Goal: Answer question/provide support

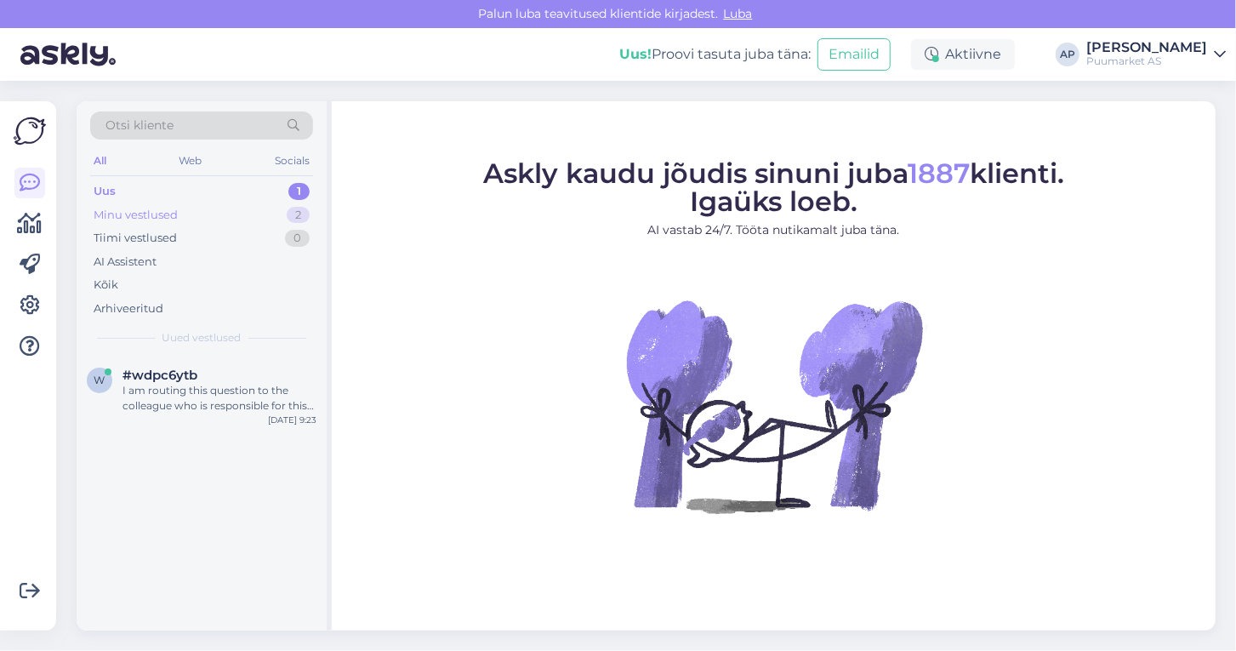
click at [194, 221] on div "Minu vestlused 2" at bounding box center [201, 215] width 223 height 24
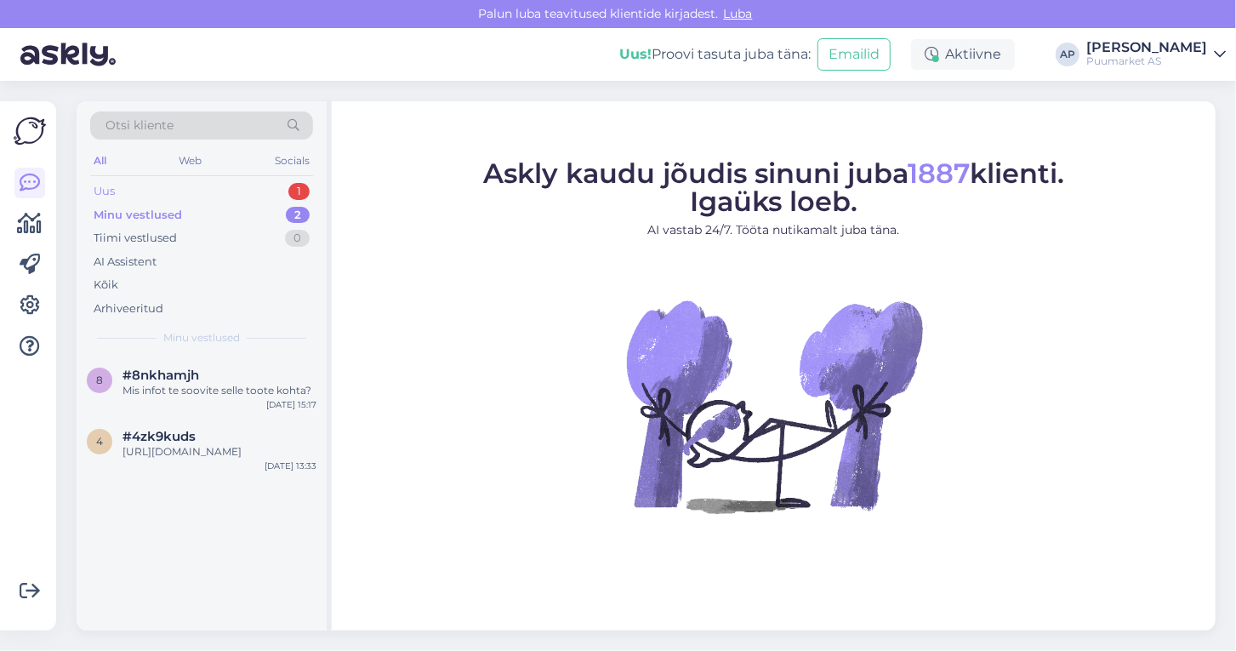
click at [166, 190] on div "Uus 1" at bounding box center [201, 191] width 223 height 24
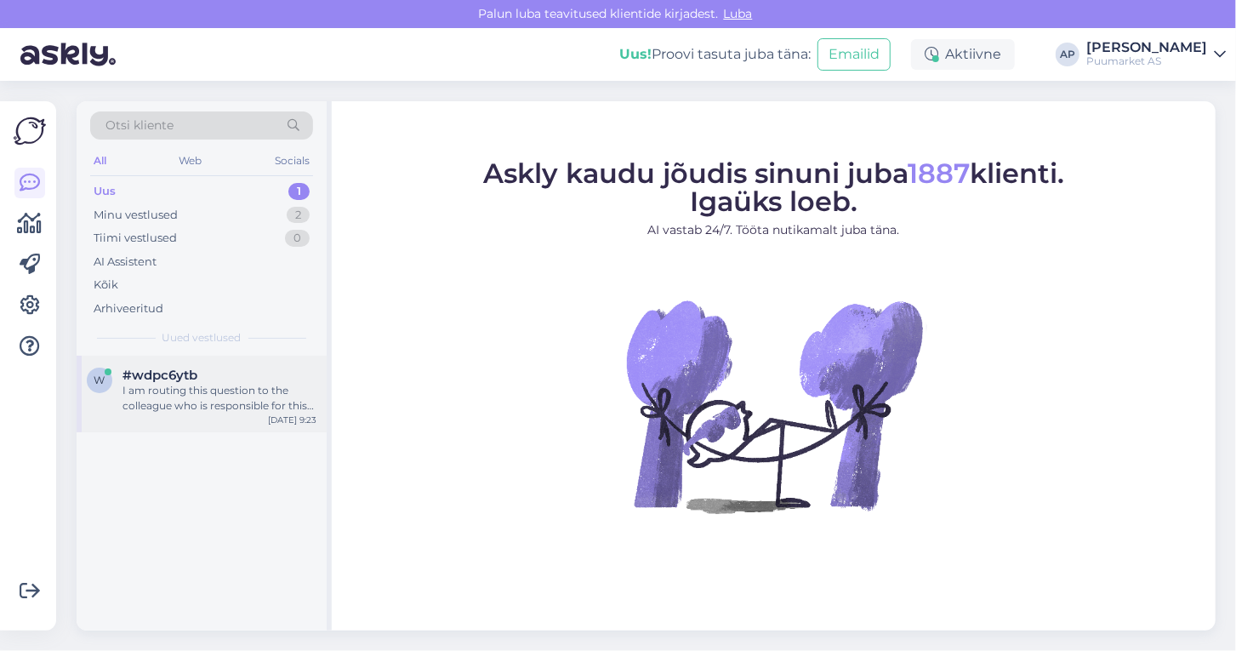
click at [179, 367] on span "#wdpc6ytb" at bounding box center [159, 374] width 75 height 15
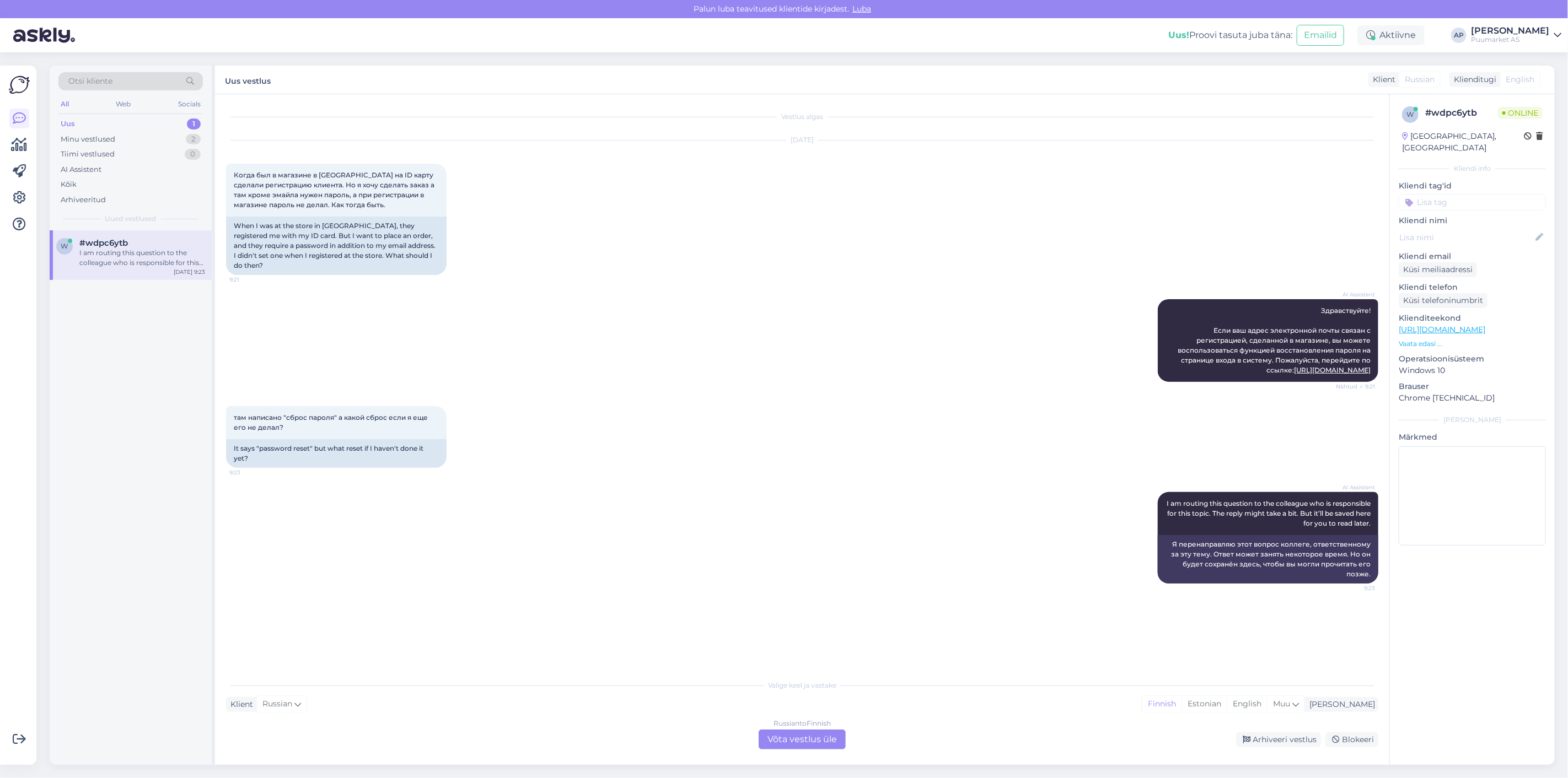
click at [819, 740] on div "Russian to Finnish Võta vestlus üle" at bounding box center [802, 739] width 87 height 20
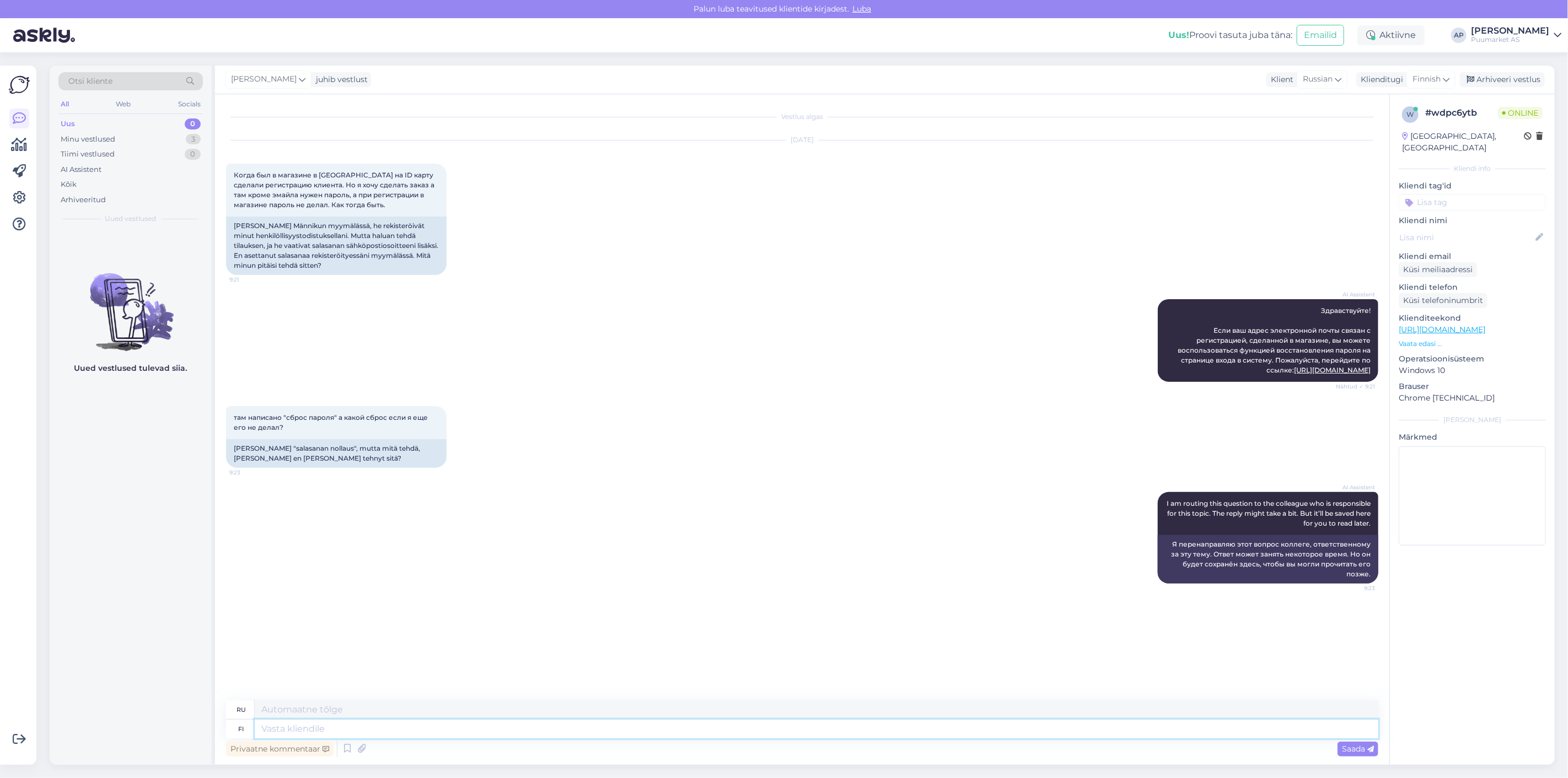
click at [747, 735] on textarea at bounding box center [816, 729] width 1123 height 19
click at [1435, 72] on div "Finnish" at bounding box center [1431, 79] width 49 height 17
type input "e"
click at [1387, 203] on link "Estonian" at bounding box center [1405, 198] width 121 height 17
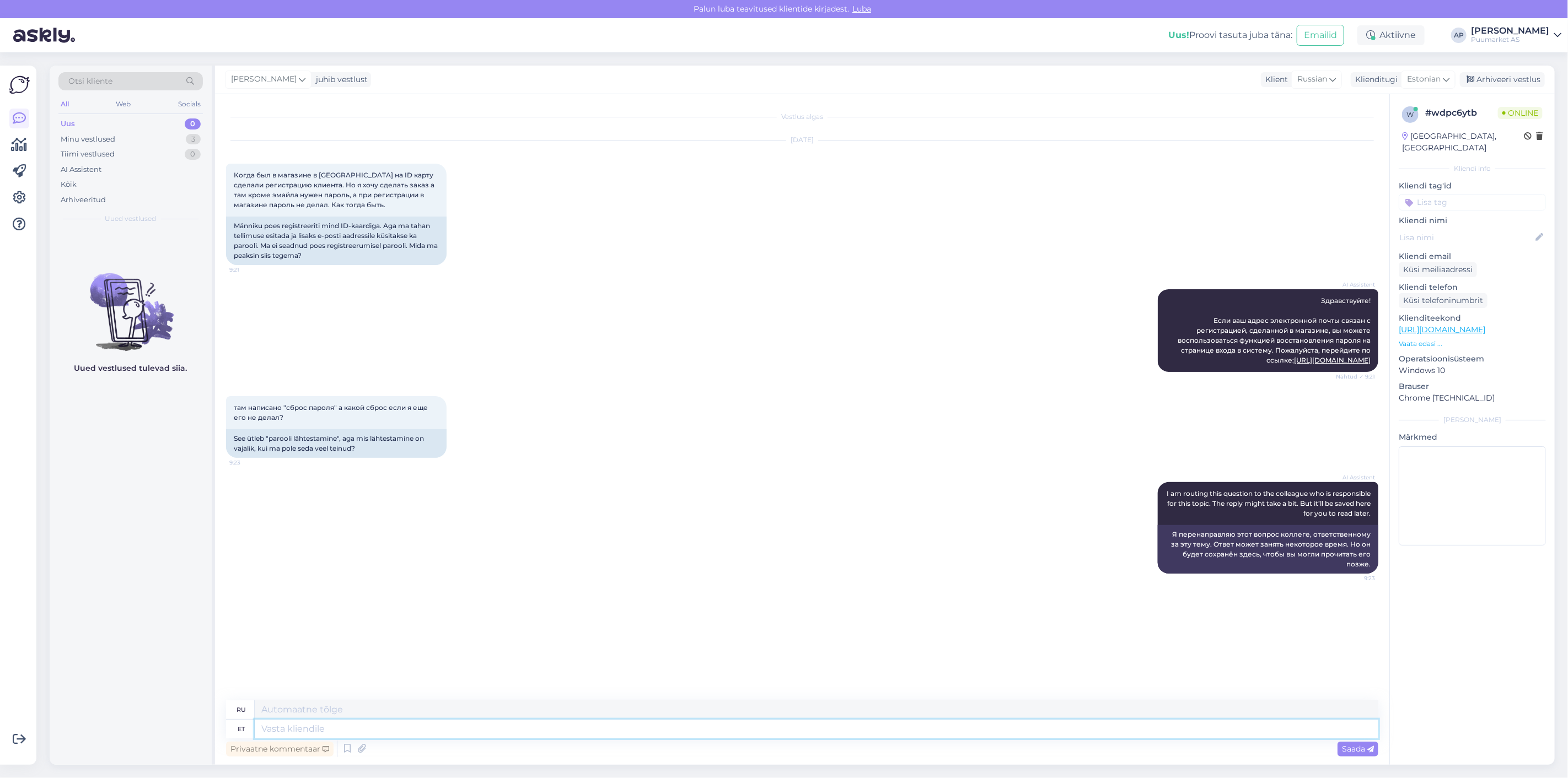
click at [618, 726] on textarea at bounding box center [816, 729] width 1123 height 19
type textarea "Kas"
type textarea "Является"
type textarea "Kas saaksid"
type textarea "Не могли бы вы"
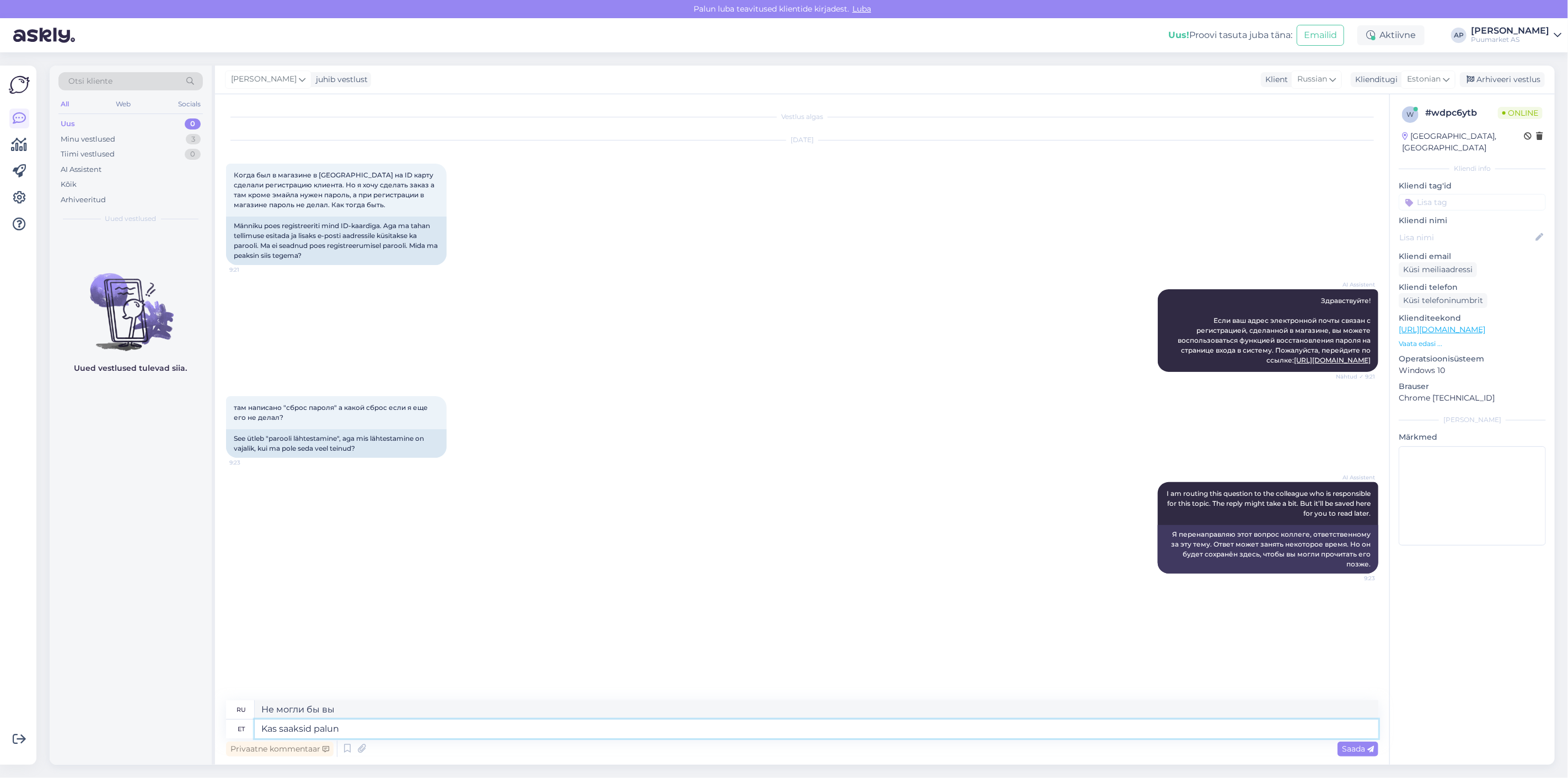
type textarea "Kas saaksid palun p"
type textarea "Не могли бы Вы"
type textarea "Kas saaksid palun pilti sa"
type textarea "Можно фотографию, пожалуйста?"
type textarea "Kas saaksid palun pilti saata o"
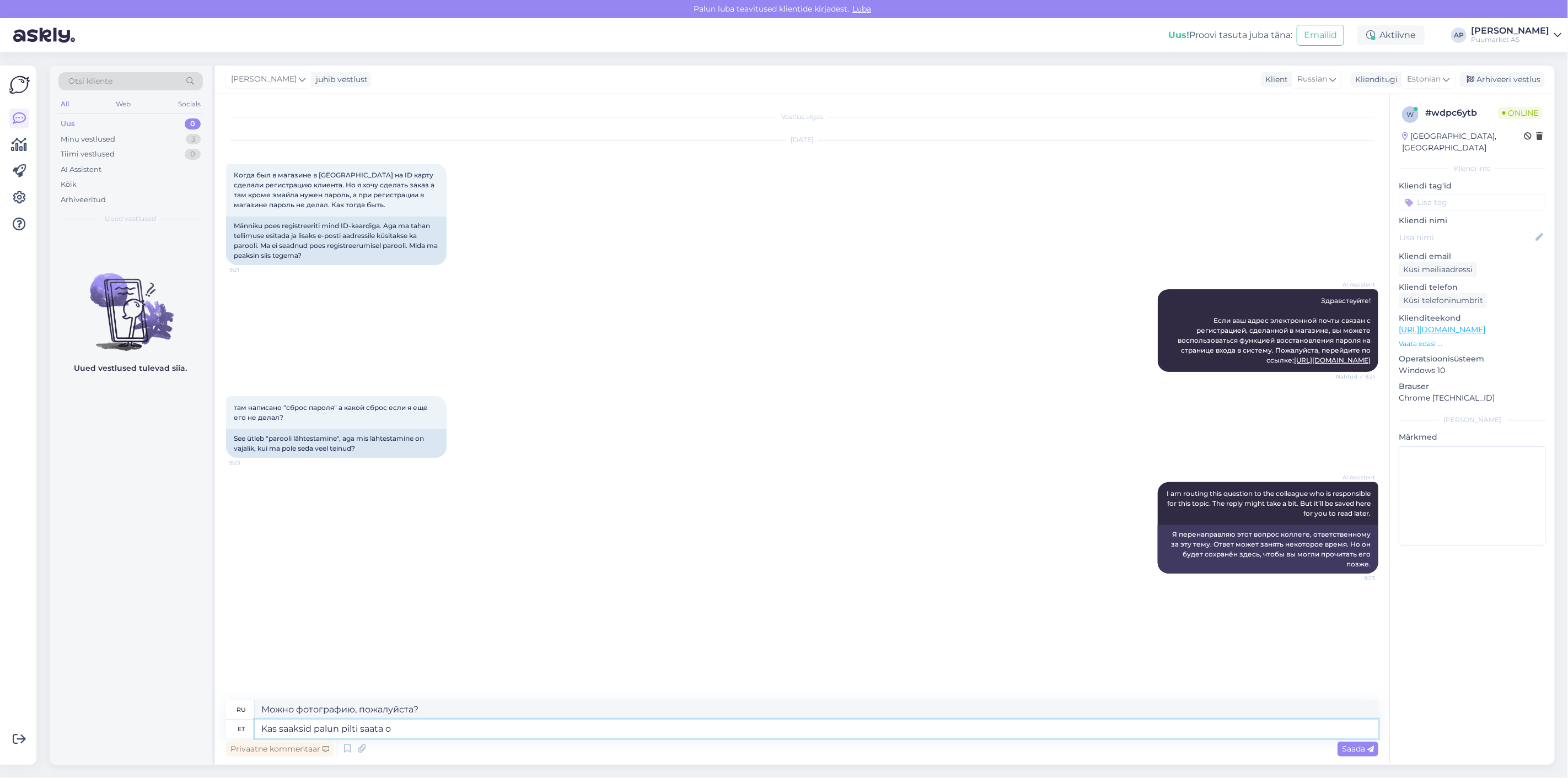
type textarea "Не могли бы вы прислать фотографию?"
type textarea "Kas saaksid palun pilti saata oma v"
type textarea "Не могли бы вы прислать мне свою фотографию?"
type textarea "Kas saaksid palun pilti saata oma vaadest"
type textarea "Не могли бы вы прислать фотографию вашего вида?"
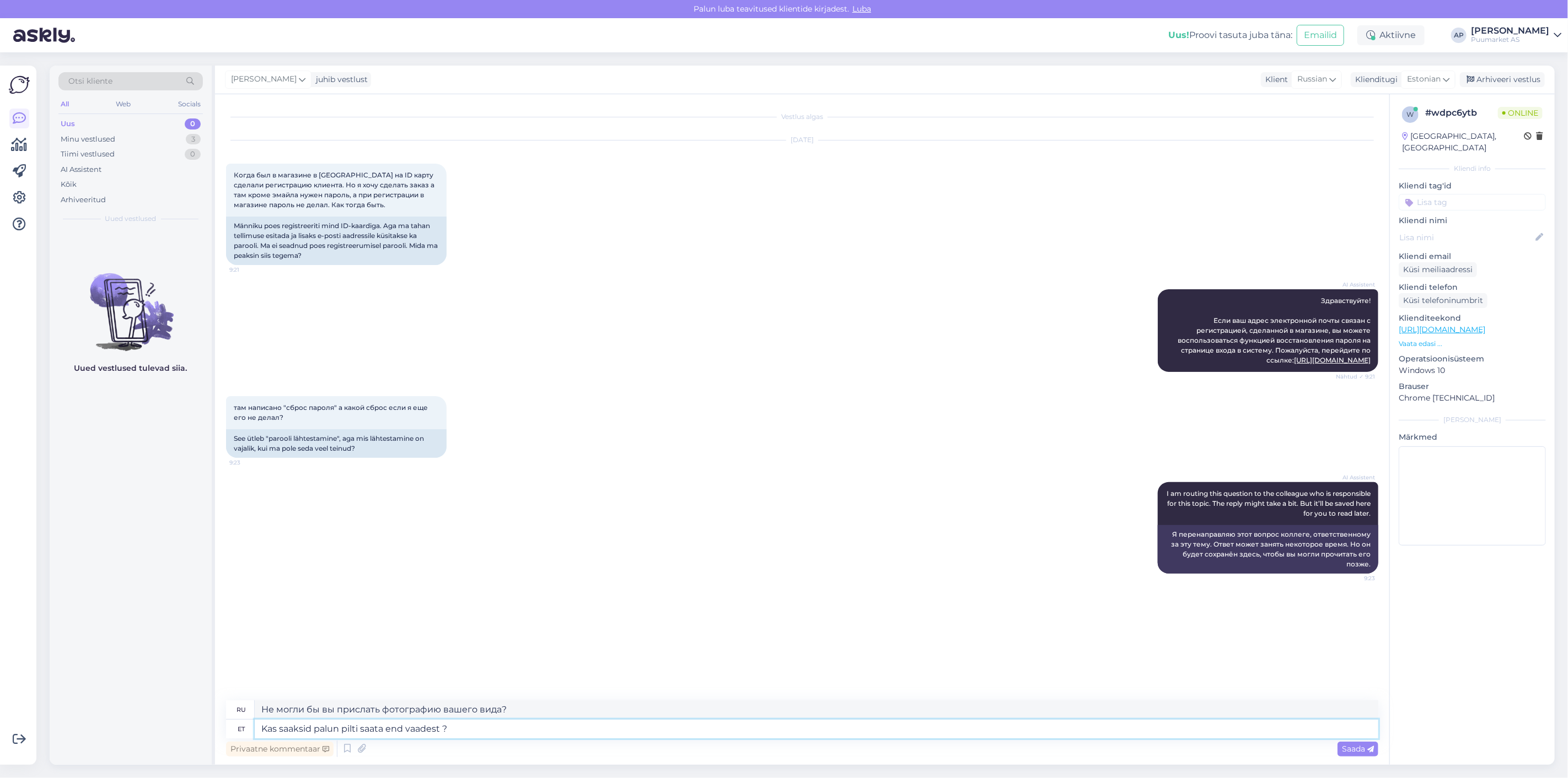
type textarea "Kas saaksid palun pilti saata enda vaadest ?"
type textarea "Не могли бы вы прислать мне фотографию вашего вида?"
drag, startPoint x: 506, startPoint y: 731, endPoint x: 156, endPoint y: 713, distance: 350.5
click at [194, 723] on div "Otsi kliente All Web Socials Uus 0 Minu vestlused 3 Tiimi vestlused 0 AI Assist…" at bounding box center [802, 415] width 1505 height 699
paste textarea "oma vaatenurgast"
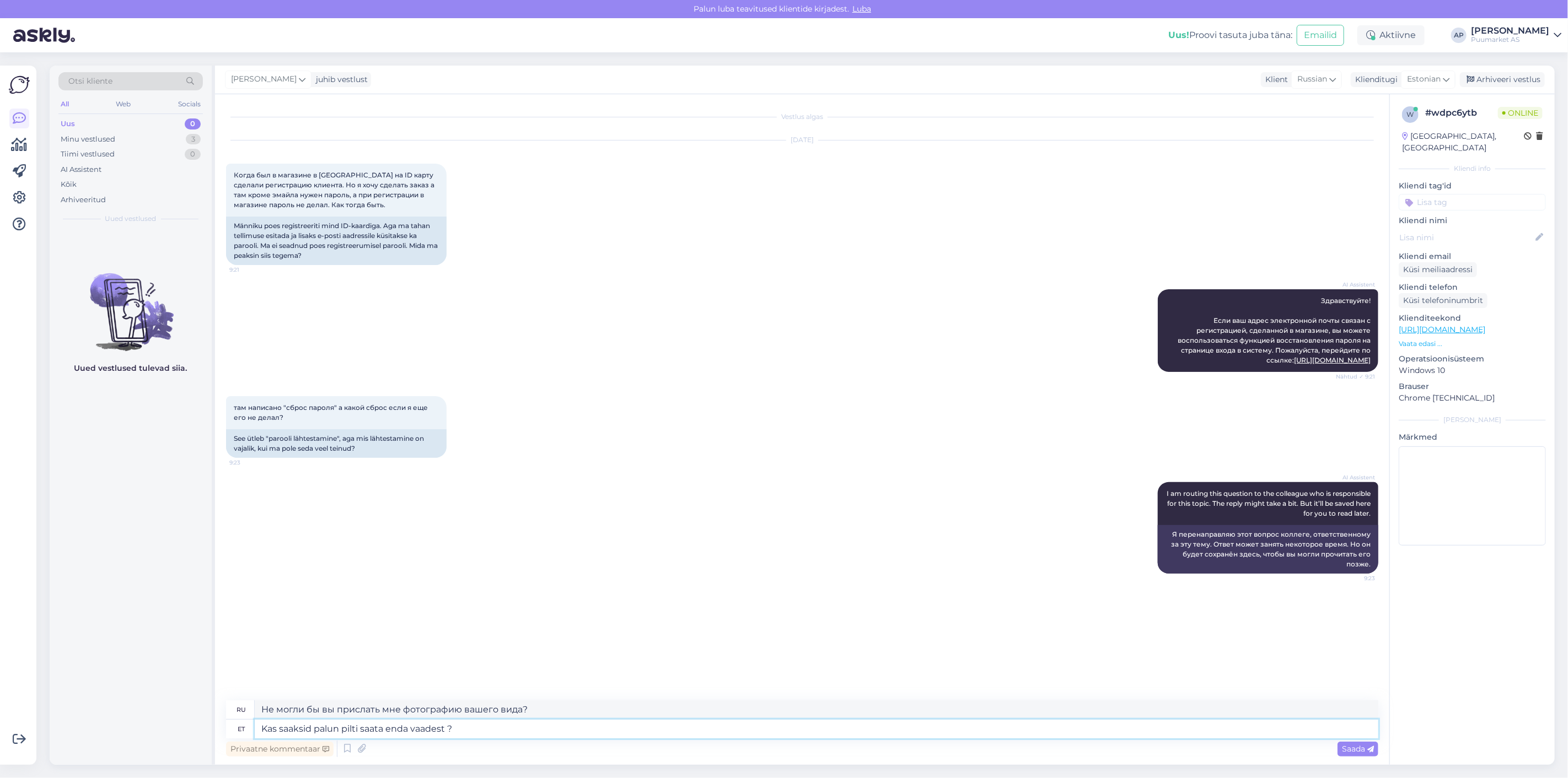
type textarea "Kas saaksid palun pilti saata oma vaatenurgast?"
type textarea "Не могли бы вы прислать фотографию с вашей точки зрения?"
drag, startPoint x: 469, startPoint y: 727, endPoint x: 384, endPoint y: 737, distance: 85.6
click at [384, 737] on textarea "Kas saaksid palun pilti saata oma vaatenurgast?" at bounding box center [816, 729] width 1123 height 19
type textarea "Kas saaksid palun pilti saata enda vaadest ?"
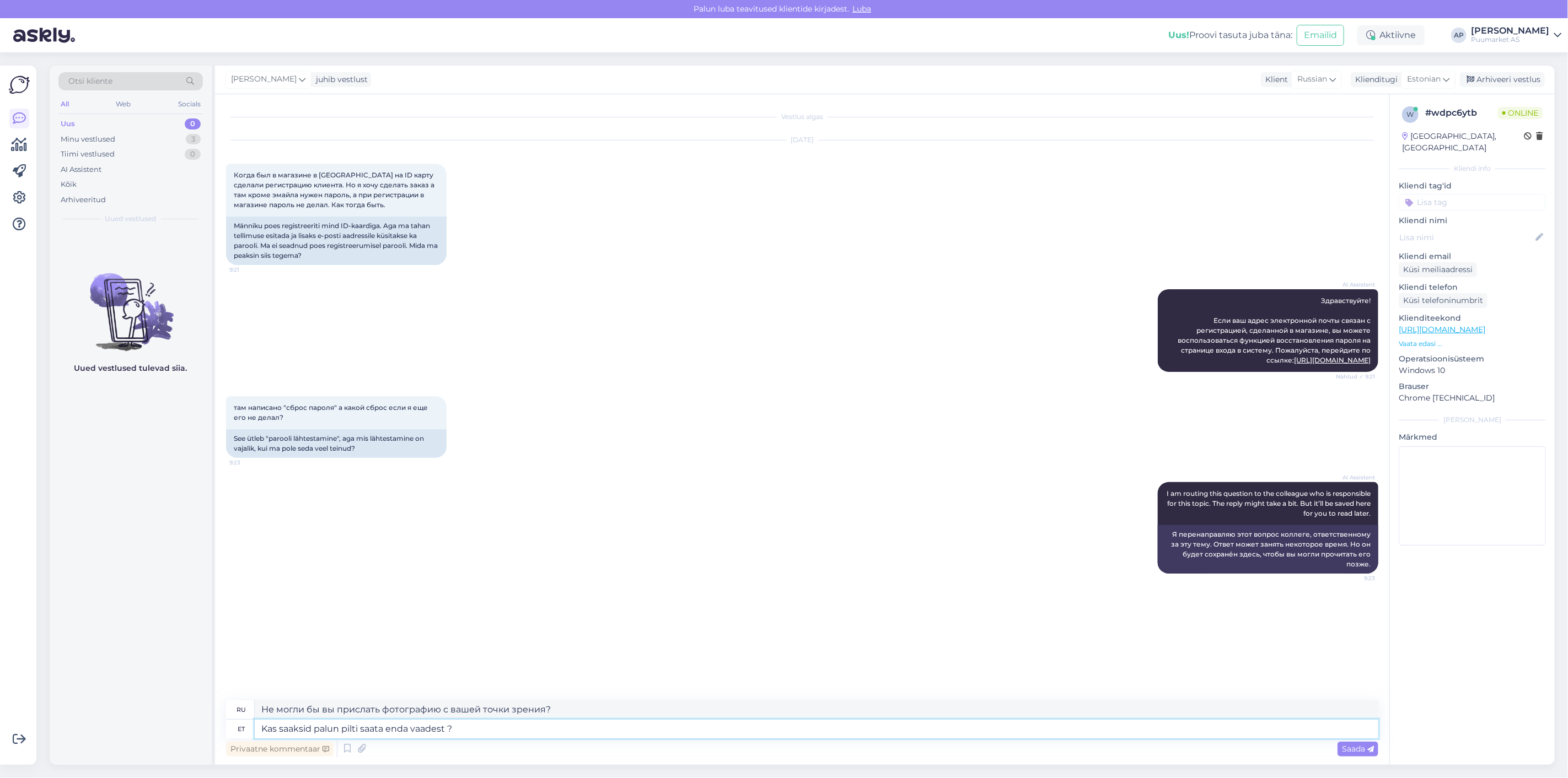
type textarea "Не могли бы вы прислать мне фотографию вашего вида?"
click at [1364, 753] on div "Saada" at bounding box center [1357, 749] width 41 height 15
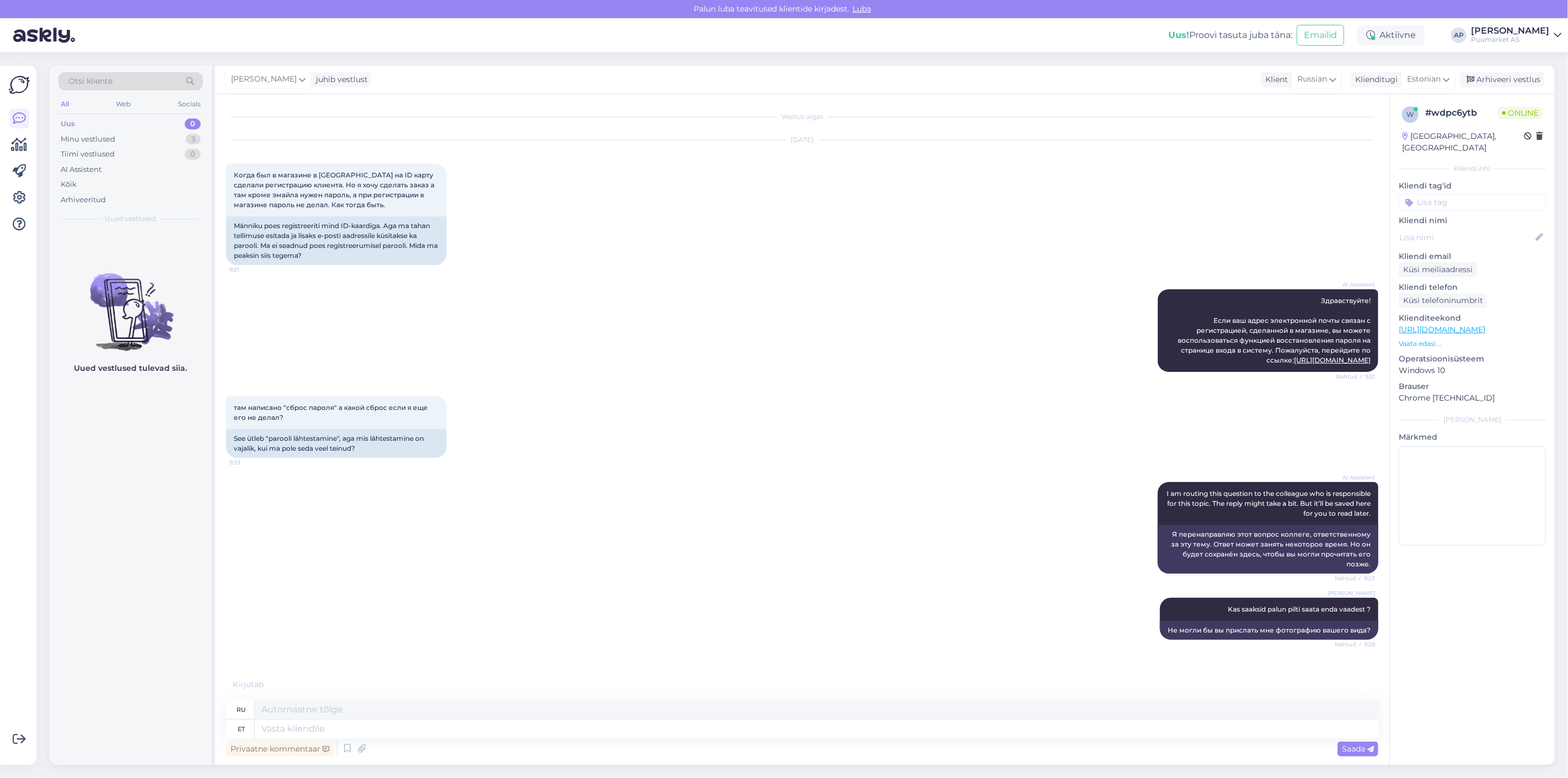
scroll to position [27, 0]
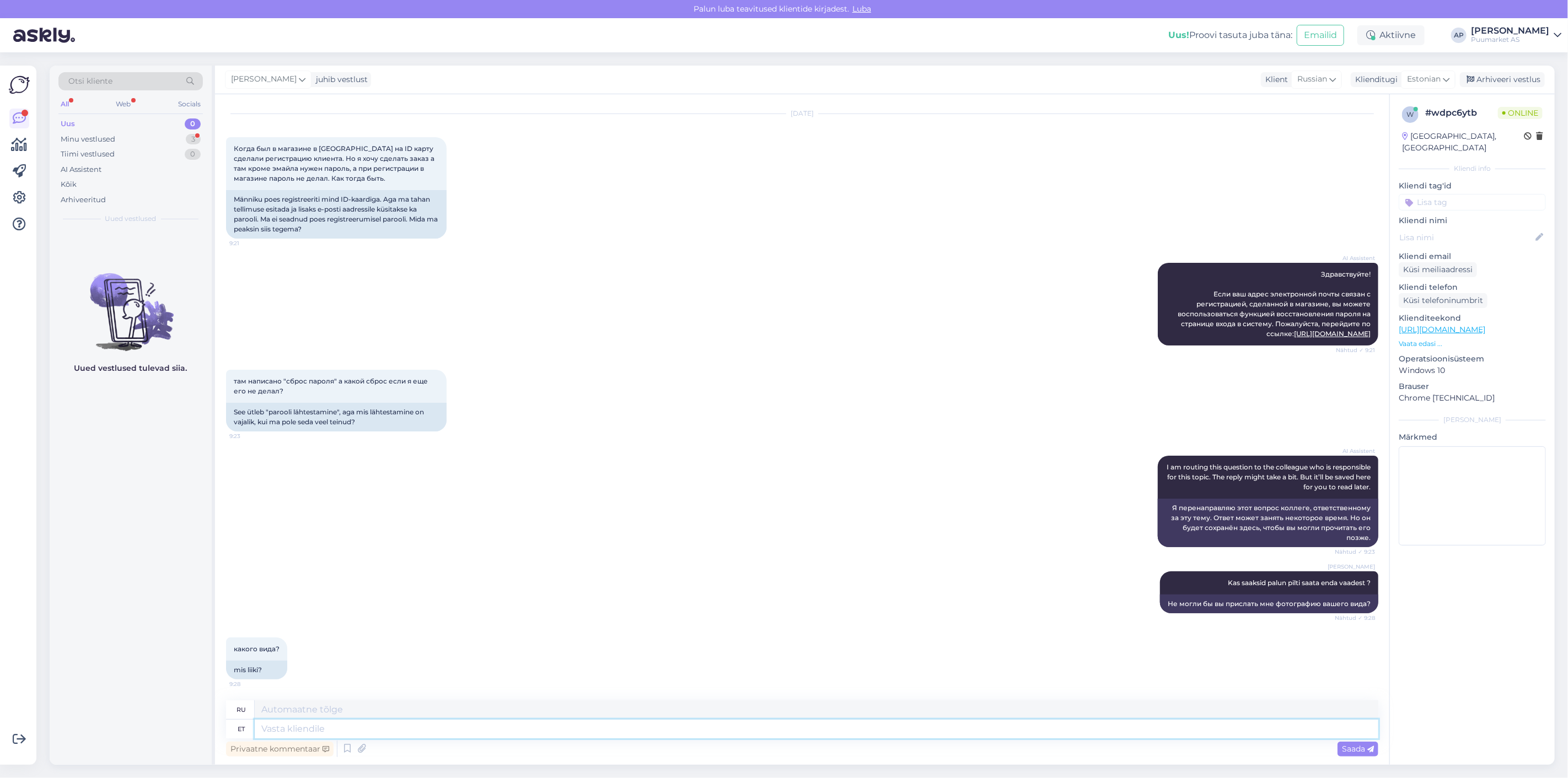
click at [638, 731] on textarea at bounding box center [816, 729] width 1123 height 19
type textarea "k"
type textarea "к"
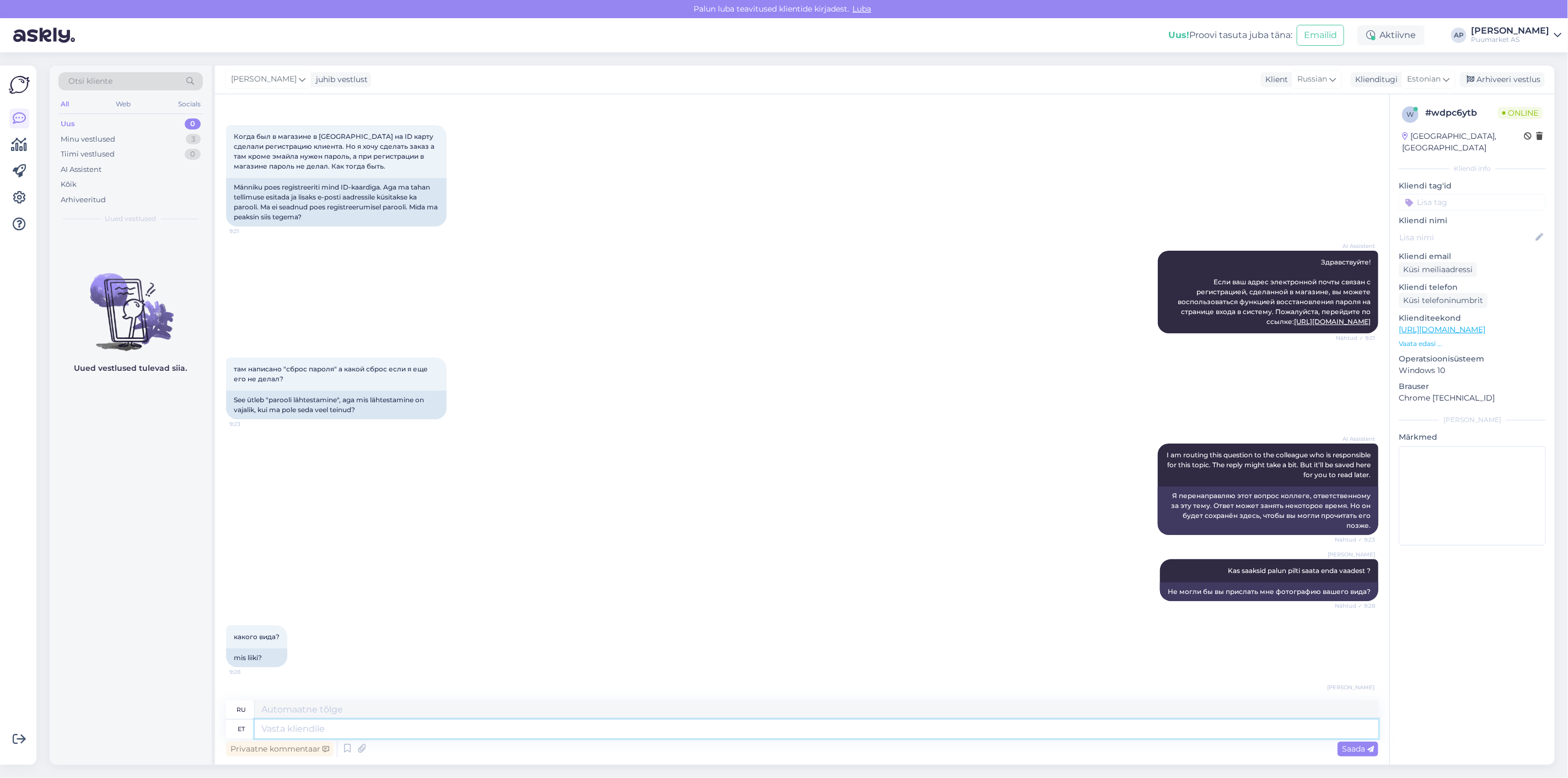
scroll to position [97, 0]
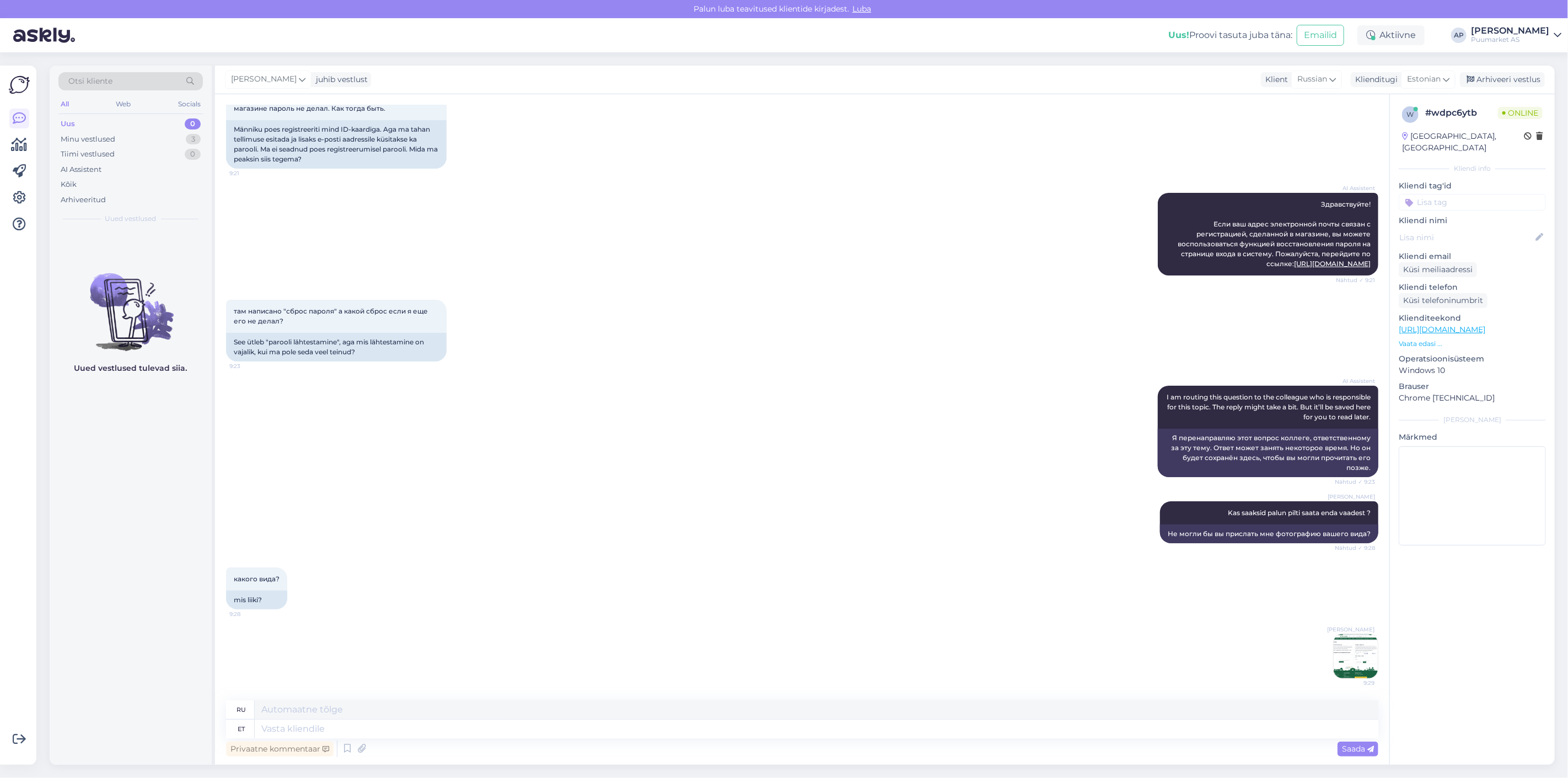
click at [1337, 641] on img at bounding box center [1355, 656] width 44 height 44
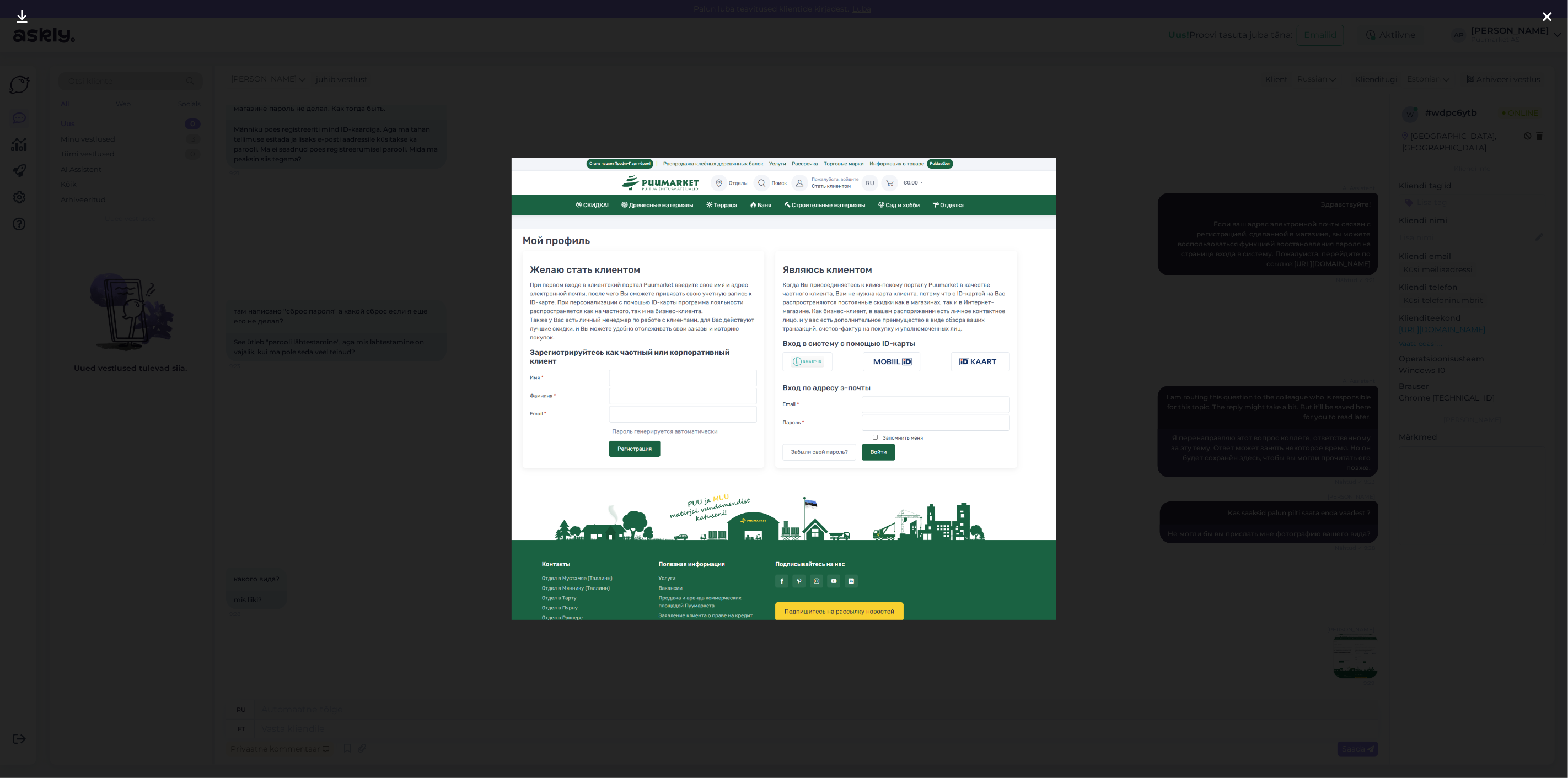
click at [1228, 658] on div at bounding box center [784, 389] width 1568 height 778
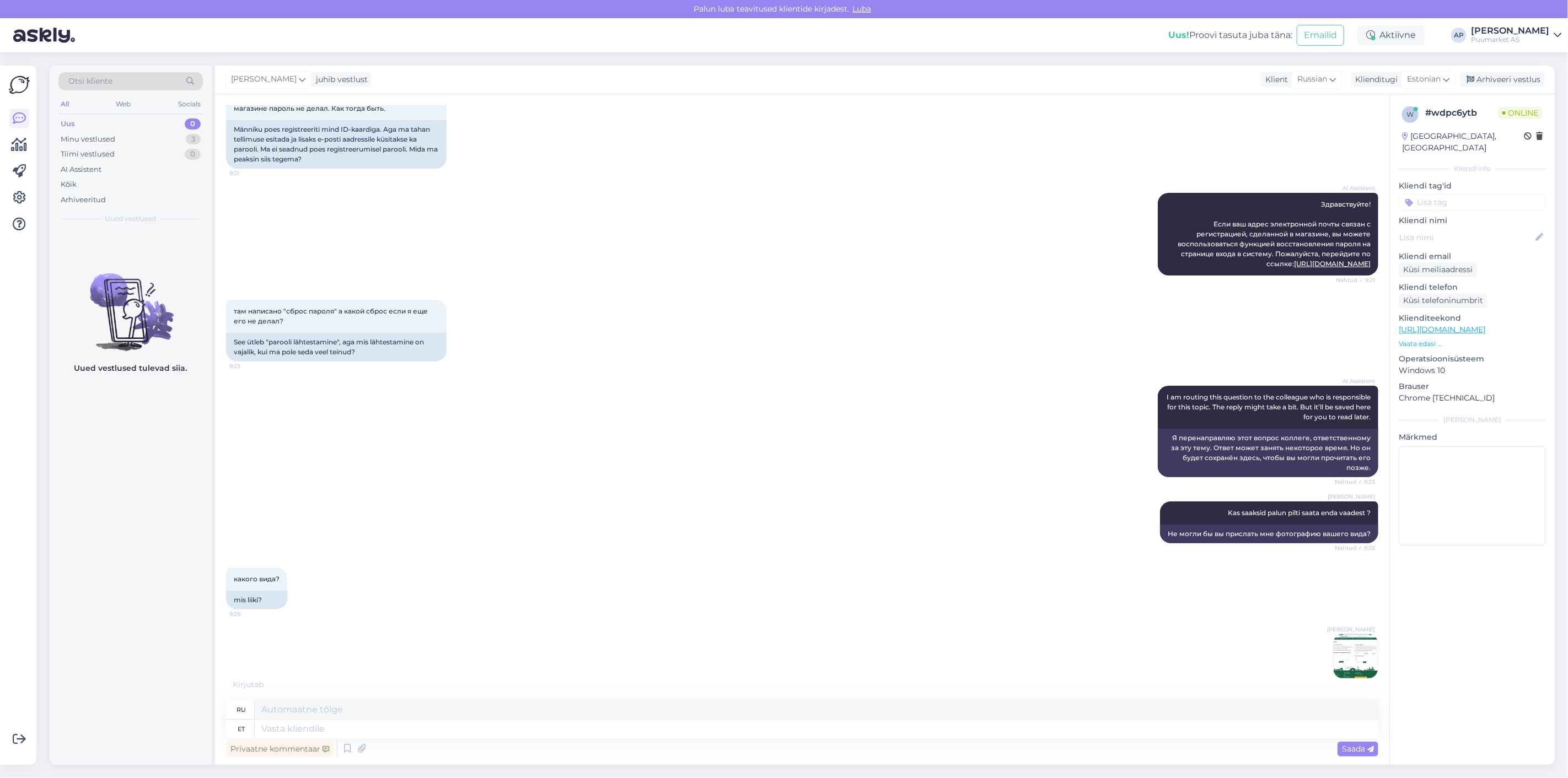
scroll to position [108, 0]
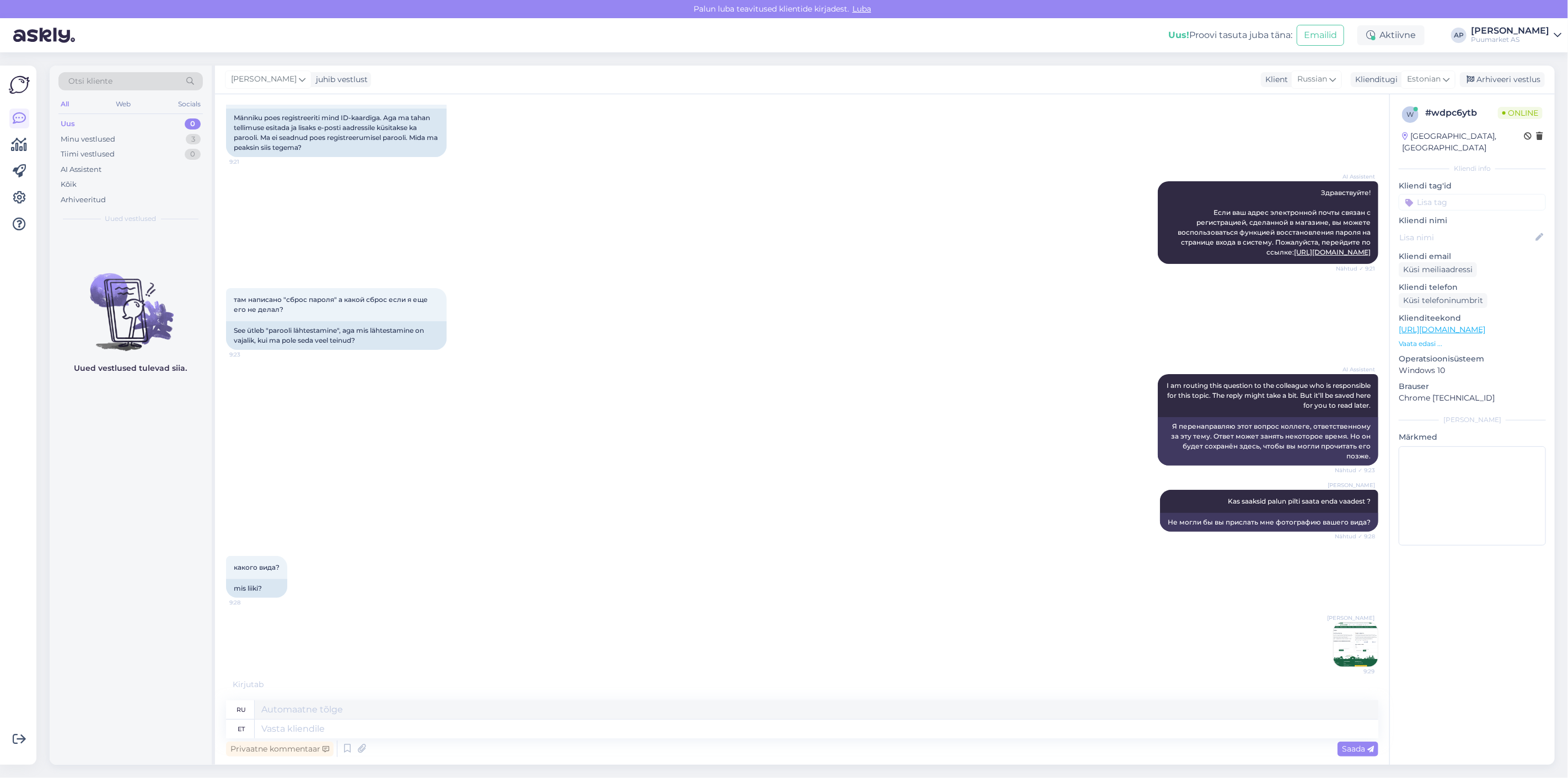
click at [1333, 628] on img at bounding box center [1355, 645] width 44 height 44
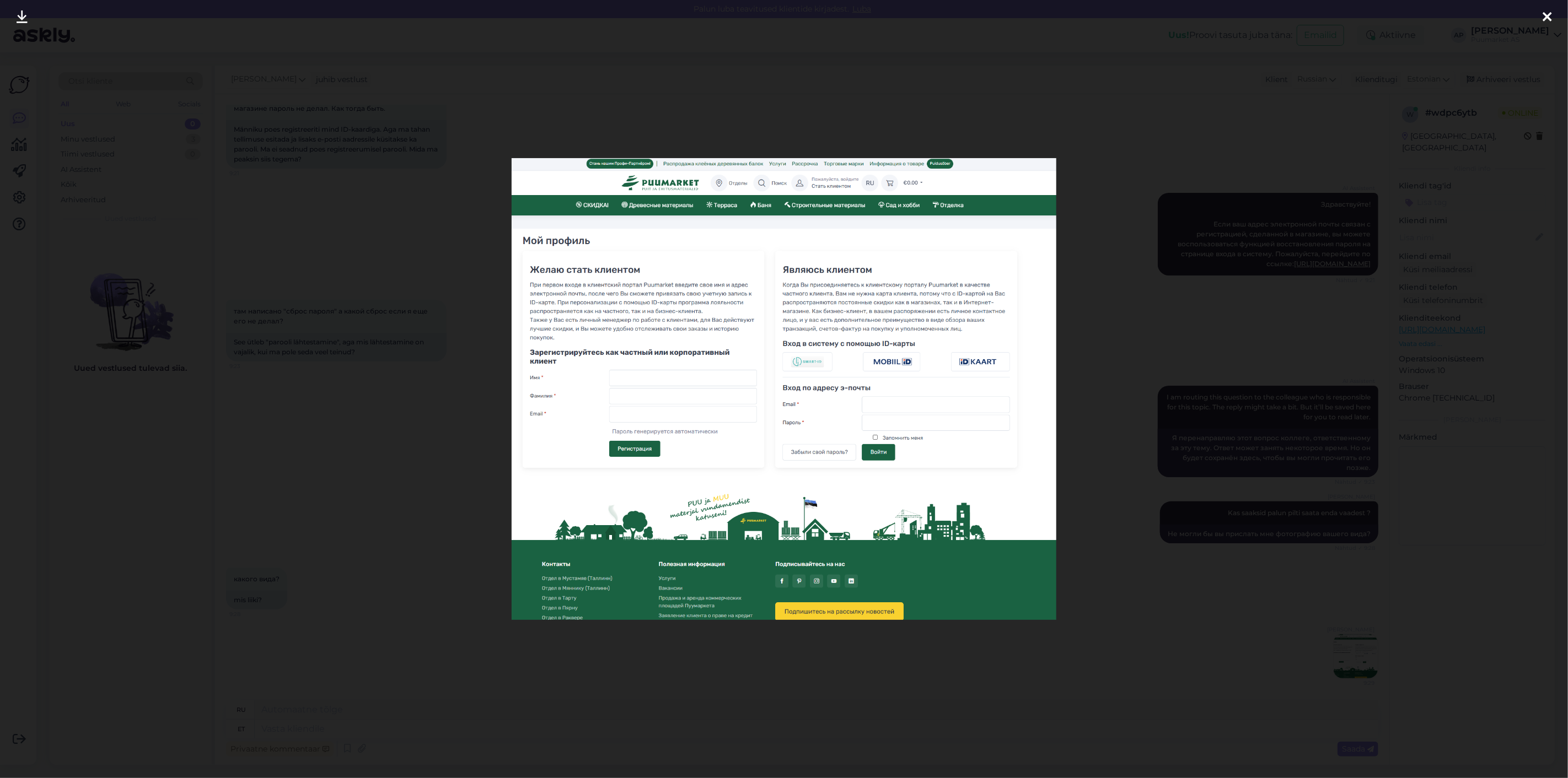
scroll to position [163, 0]
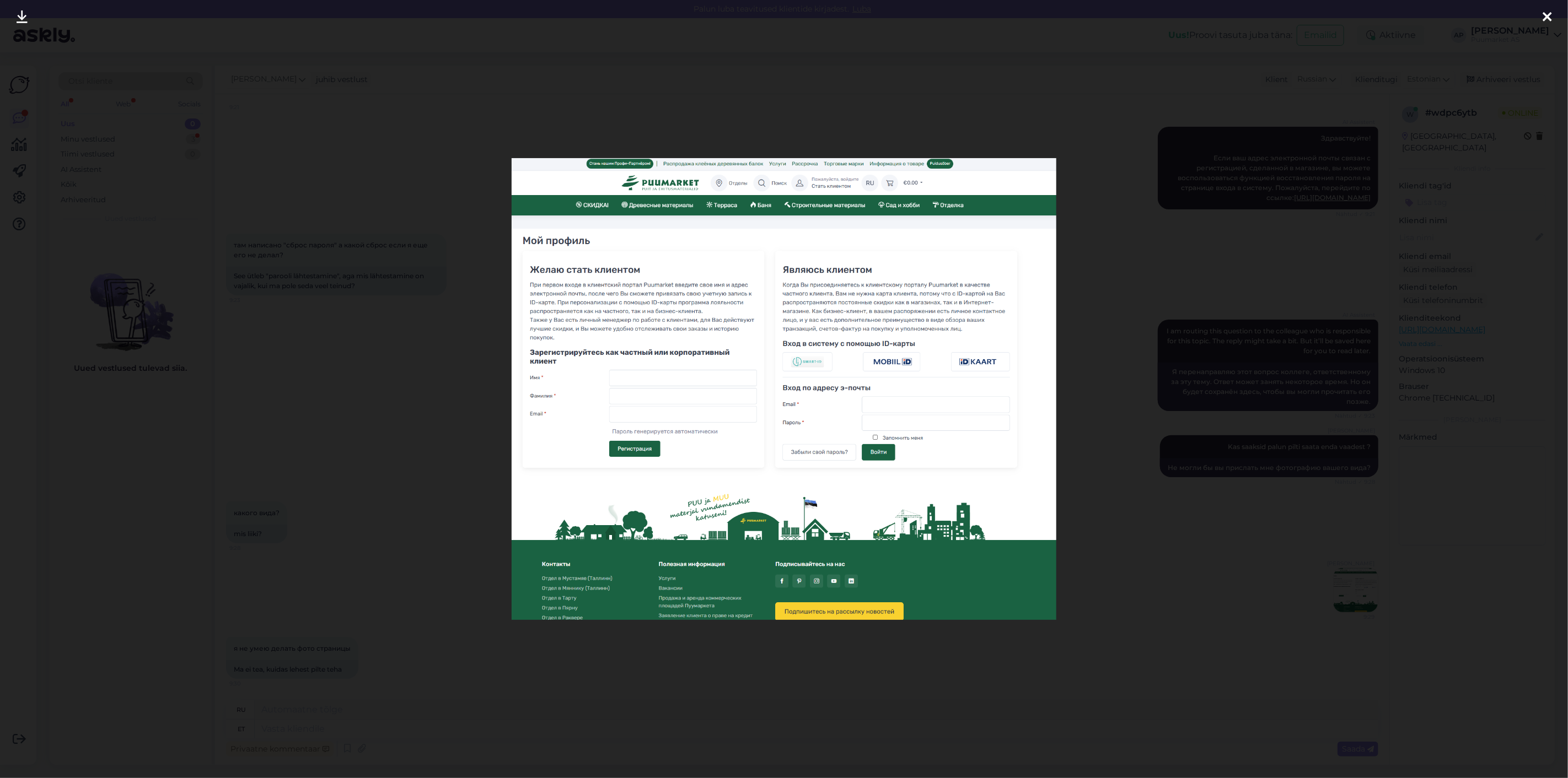
click at [1101, 567] on div at bounding box center [784, 389] width 1568 height 778
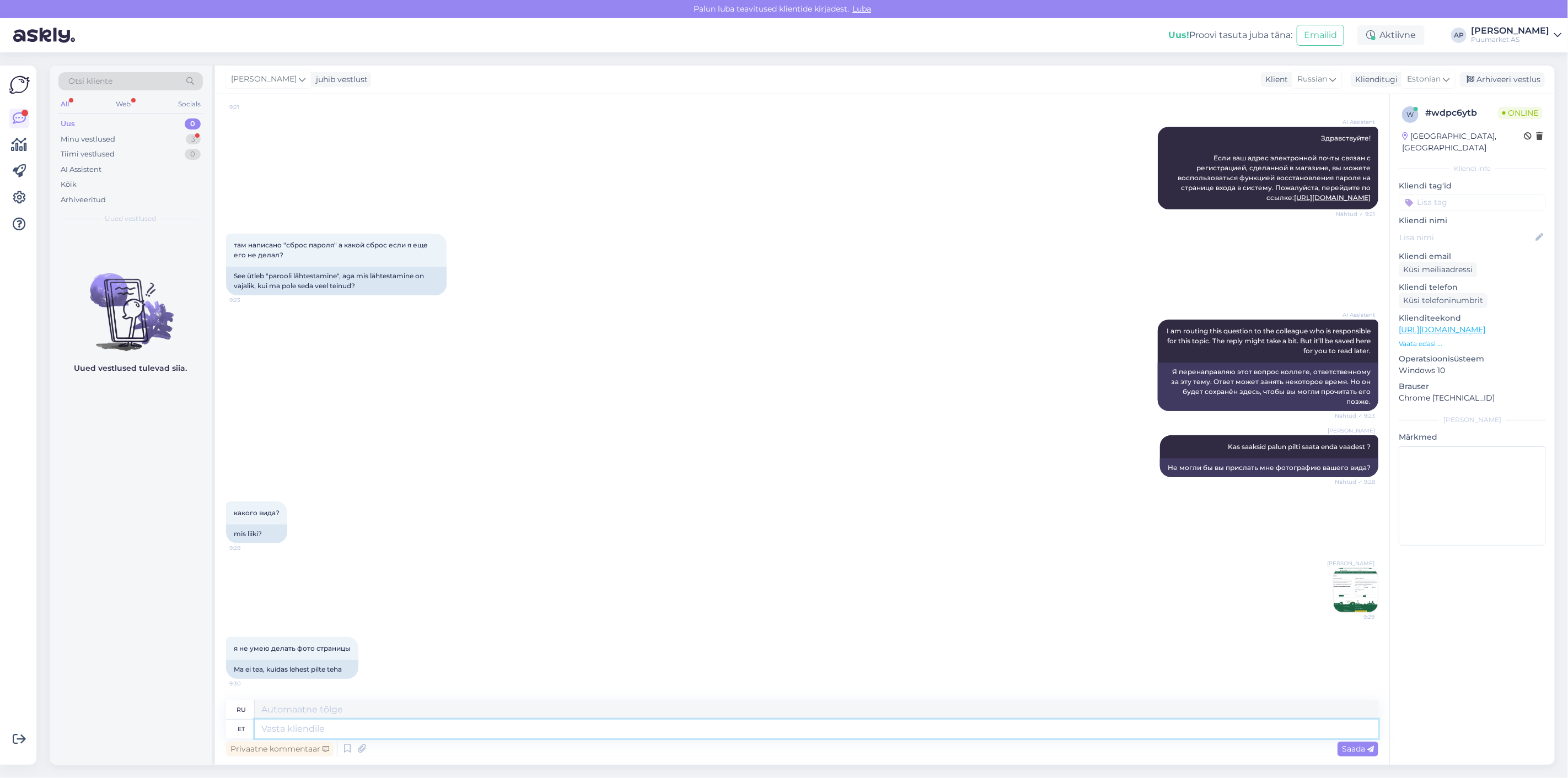
click at [368, 726] on textarea at bounding box center [816, 729] width 1123 height 19
type textarea "klav"
type textarea "клавиатура"
type textarea "k"
click at [539, 731] on textarea at bounding box center [816, 729] width 1123 height 19
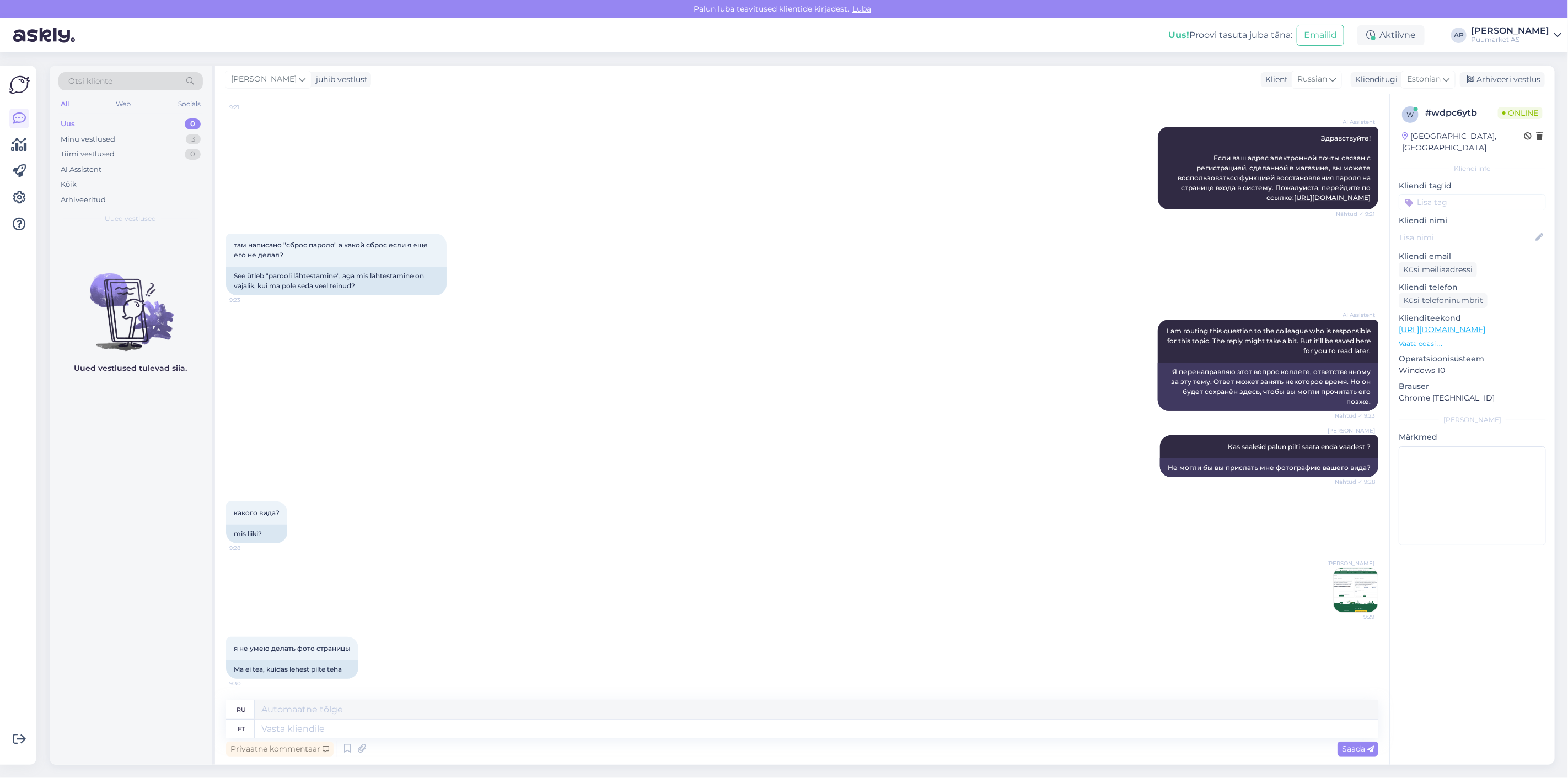
click at [585, 593] on div "[PERSON_NAME] 9:29" at bounding box center [802, 589] width 1152 height 69
click at [78, 139] on div "Minu vestlused" at bounding box center [88, 139] width 54 height 11
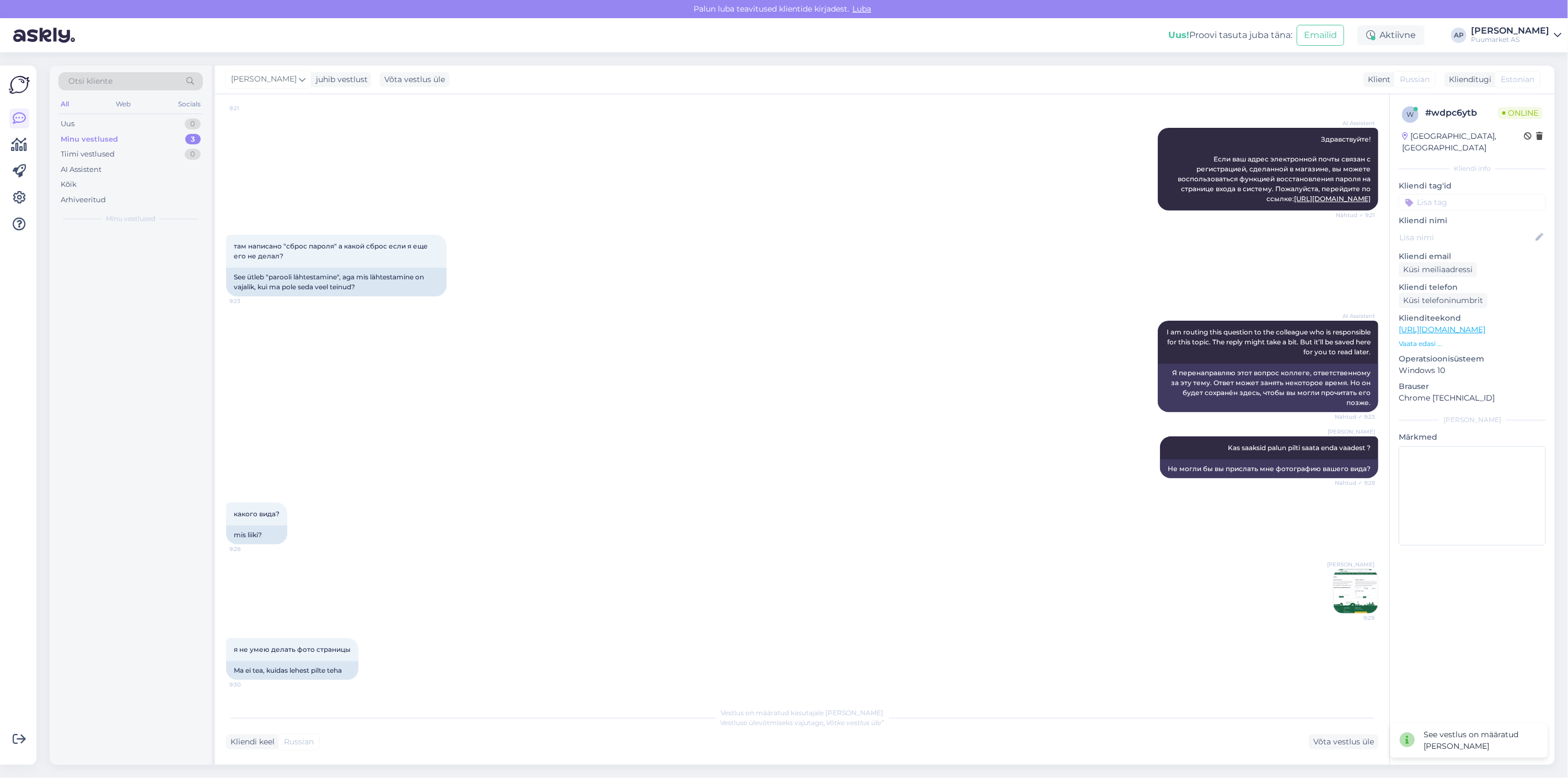
scroll to position [91, 0]
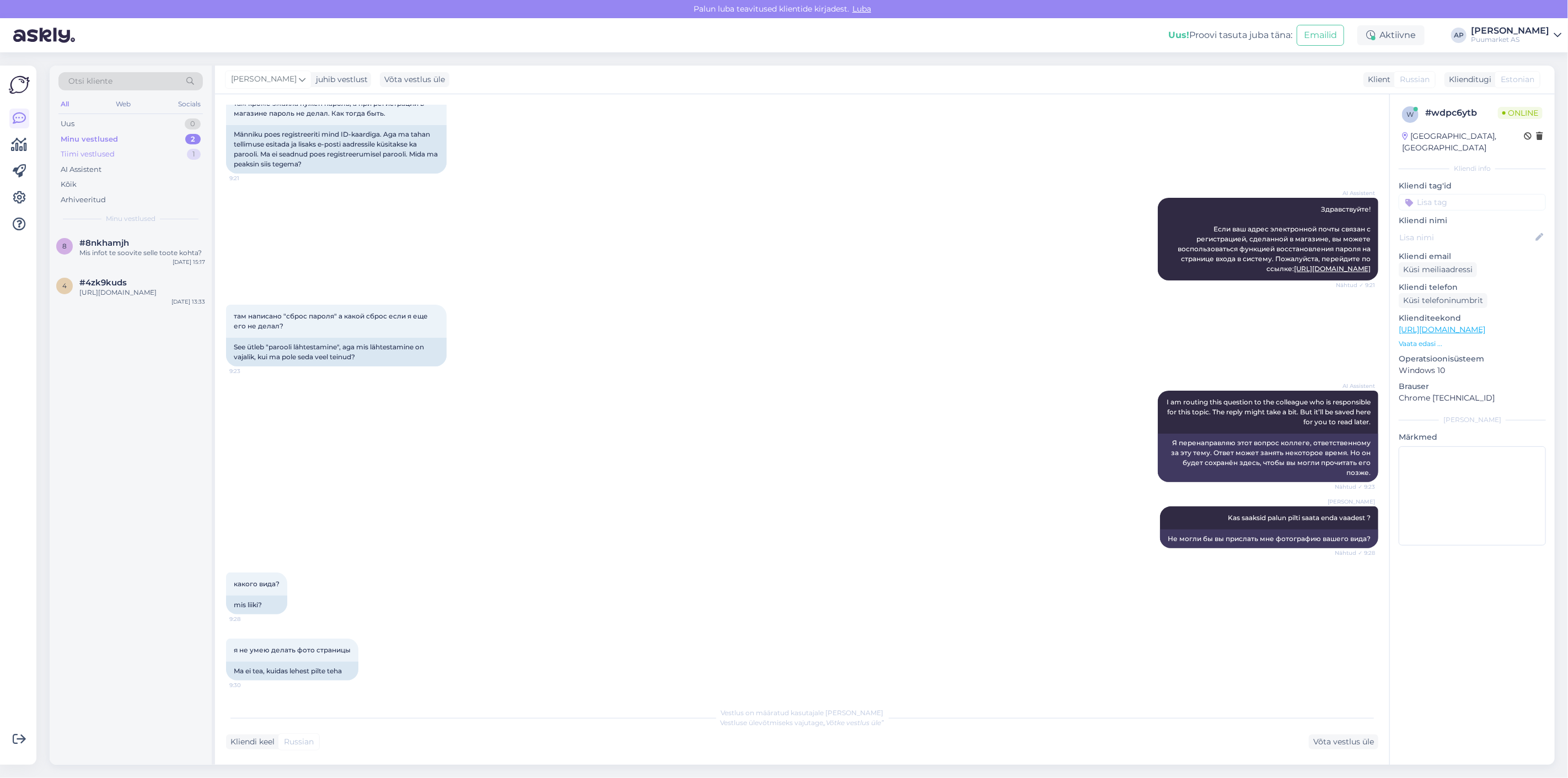
click at [135, 157] on div "Tiimi vestlused 1" at bounding box center [130, 154] width 145 height 16
click at [115, 231] on div "w #wdpc6ytb я не умею делать фото страницы [DATE] 9:30" at bounding box center [131, 249] width 162 height 40
click at [85, 141] on div "Minu vestlused" at bounding box center [88, 139] width 54 height 11
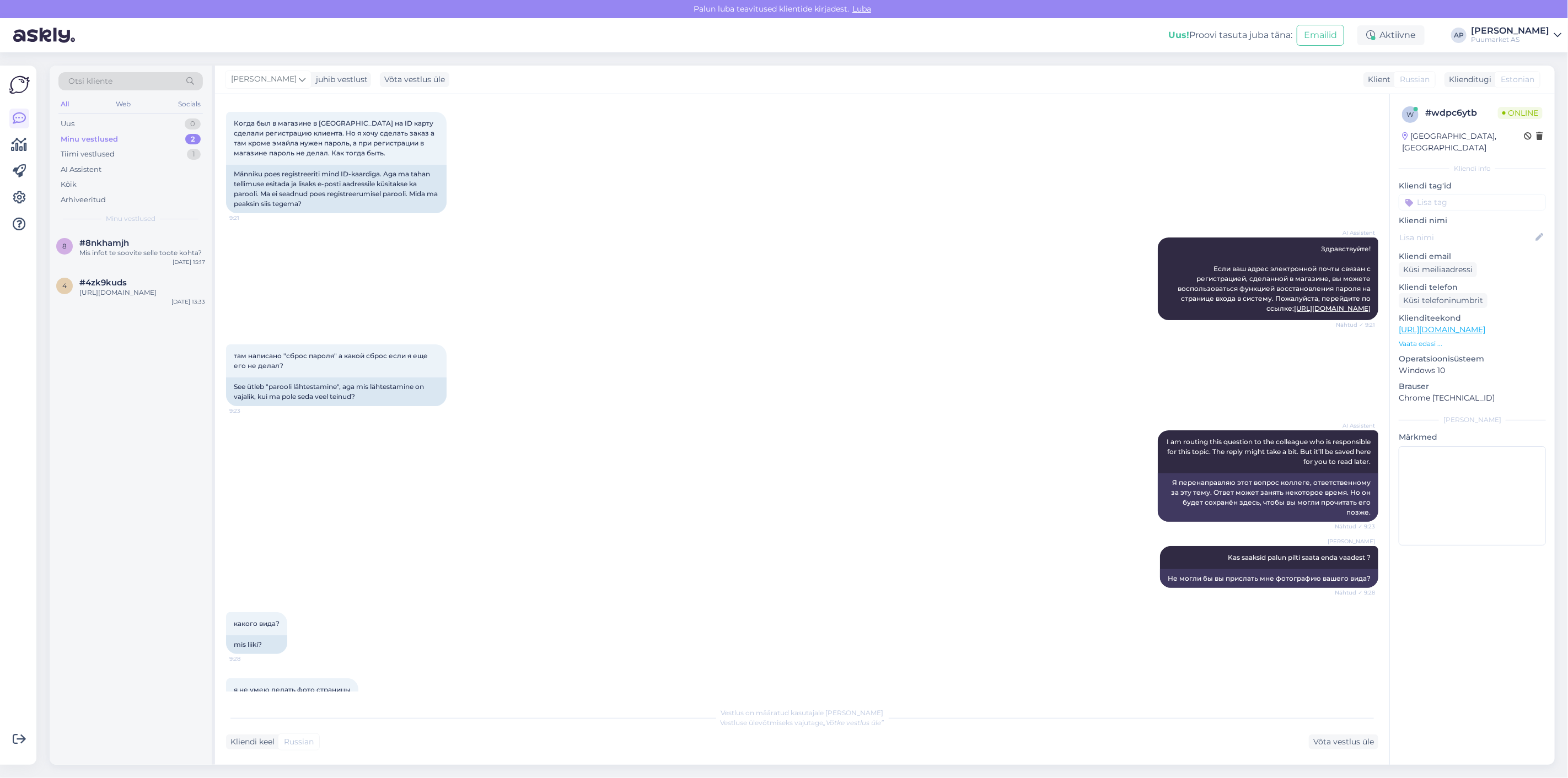
scroll to position [0, 0]
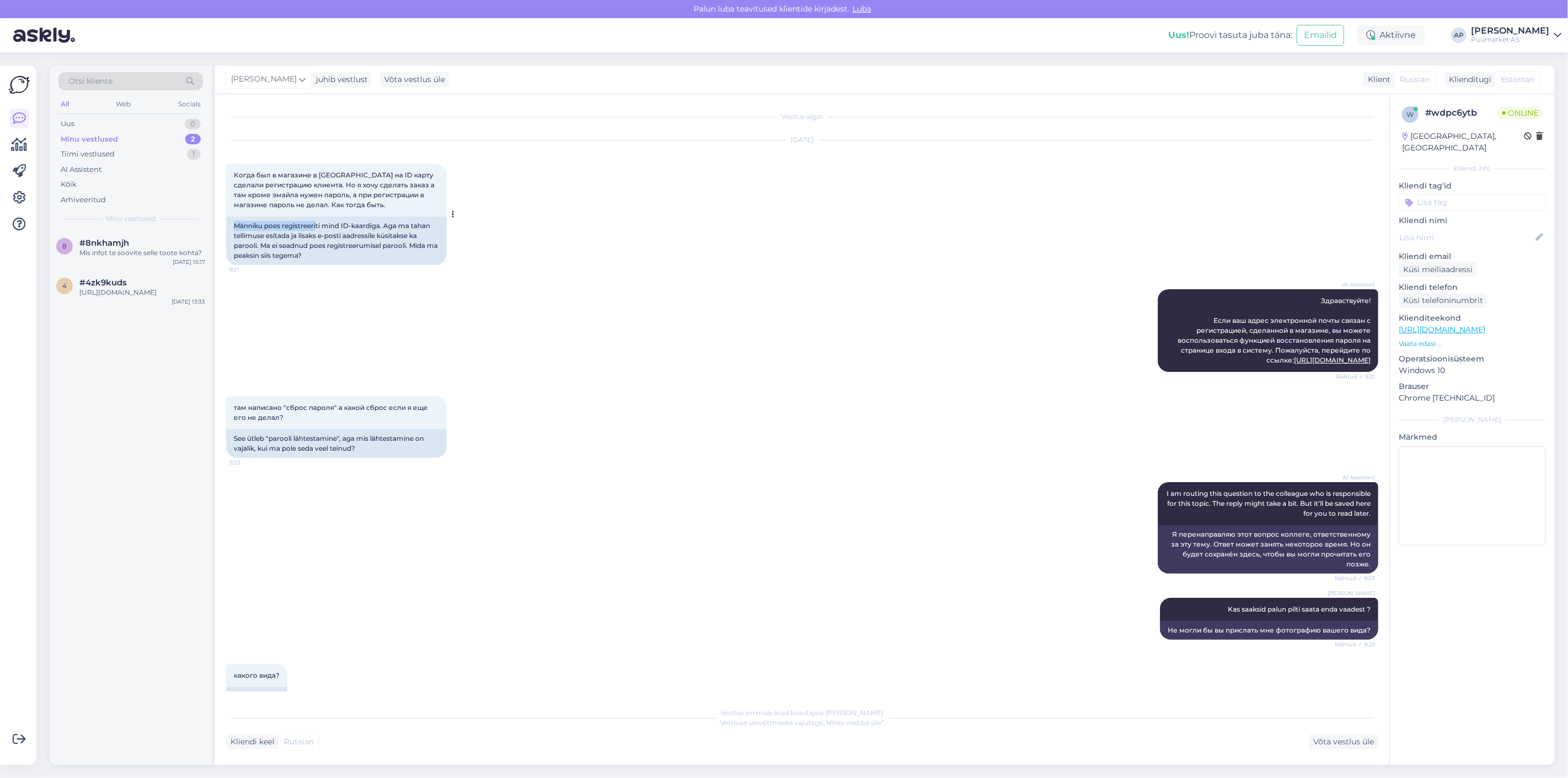
drag, startPoint x: 233, startPoint y: 224, endPoint x: 316, endPoint y: 227, distance: 83.1
click at [316, 227] on div "Männiku poes registreeriti mind ID-kaardiga. Aga ma tahan tellimuse esitada ja …" at bounding box center [336, 240] width 220 height 49
click at [315, 242] on div "Männiku poes registreeriti mind ID-kaardiga. Aga ma tahan tellimuse esitada ja …" at bounding box center [336, 240] width 220 height 49
click at [104, 155] on div "Tiimi vestlused" at bounding box center [88, 154] width 54 height 11
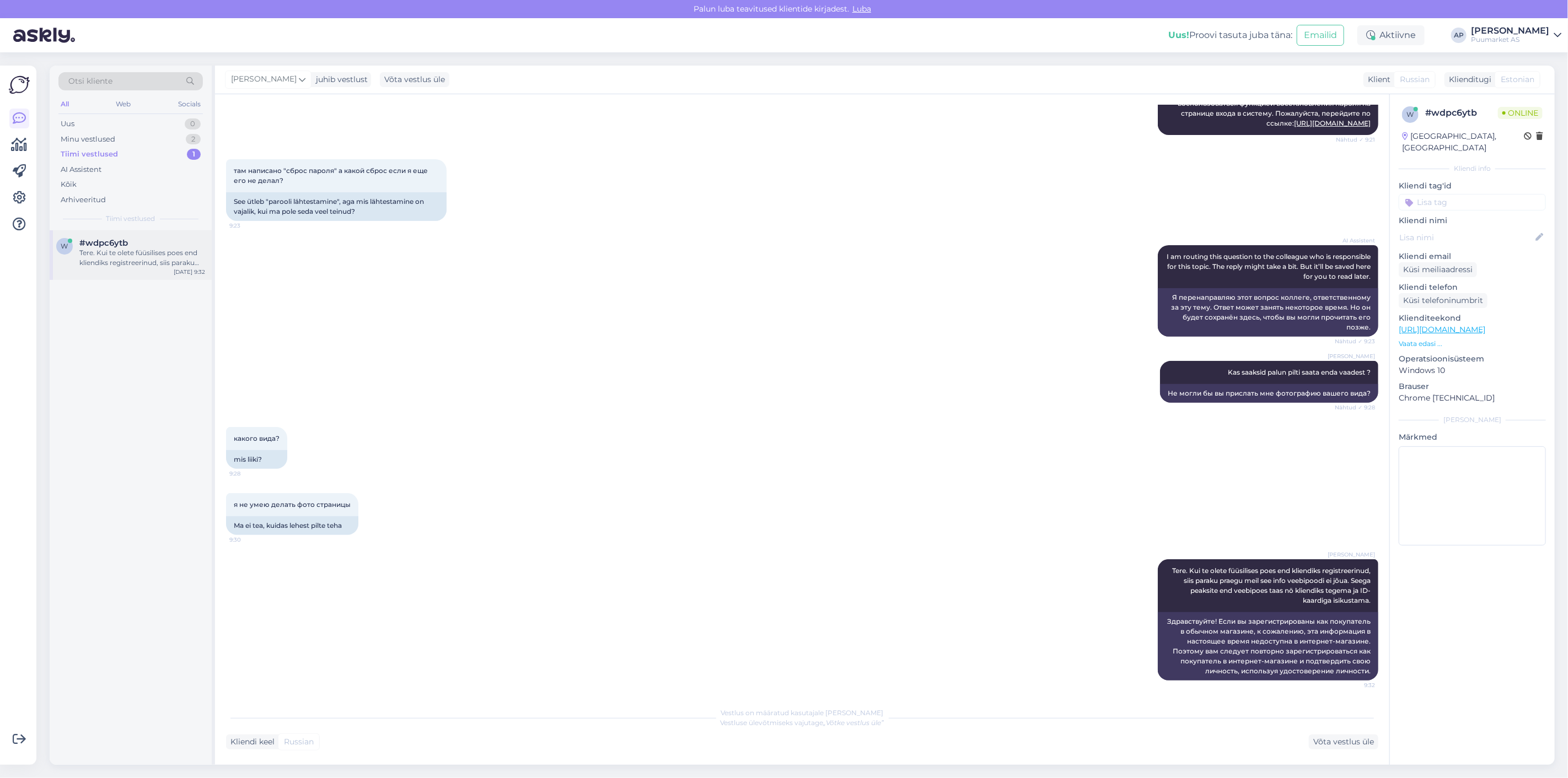
click at [142, 268] on div "w #wdpc6ytb Tere. Kui te olete füüsilises poes end kliendiks registreerinud, si…" at bounding box center [131, 255] width 162 height 50
drag, startPoint x: 1155, startPoint y: 567, endPoint x: 1281, endPoint y: 593, distance: 128.7
click at [1281, 593] on div "[PERSON_NAME] Tere. Kui te olete füüsilises poes end kliendiks registreerinud, …" at bounding box center [1268, 586] width 220 height 53
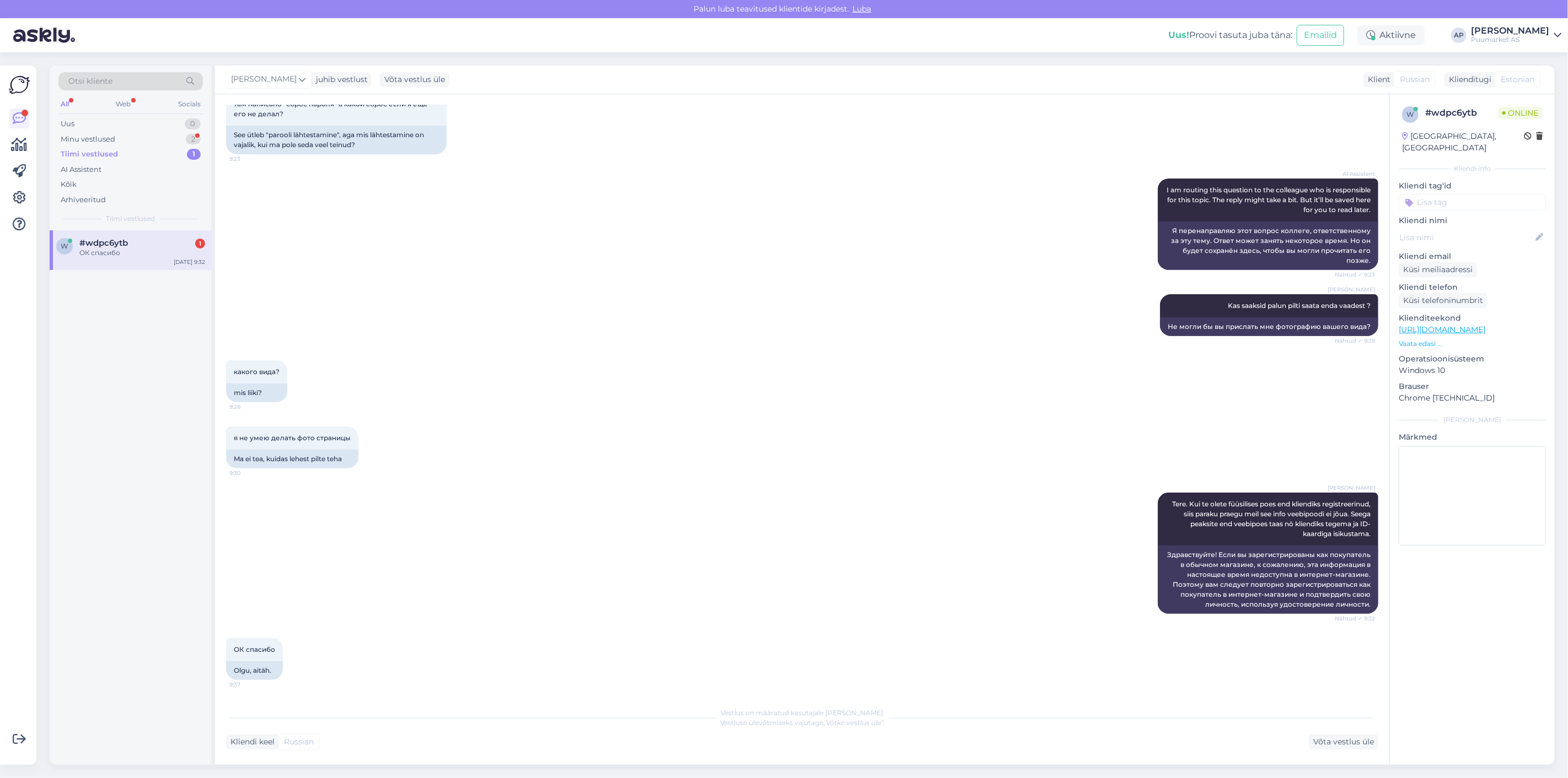
scroll to position [303, 0]
click at [116, 144] on div "Minu vestlused 2" at bounding box center [130, 139] width 145 height 16
click at [164, 260] on div "8 #8nkhamjh Mis infot te soovite selle toote kohta? [DATE] 15:17" at bounding box center [131, 249] width 162 height 40
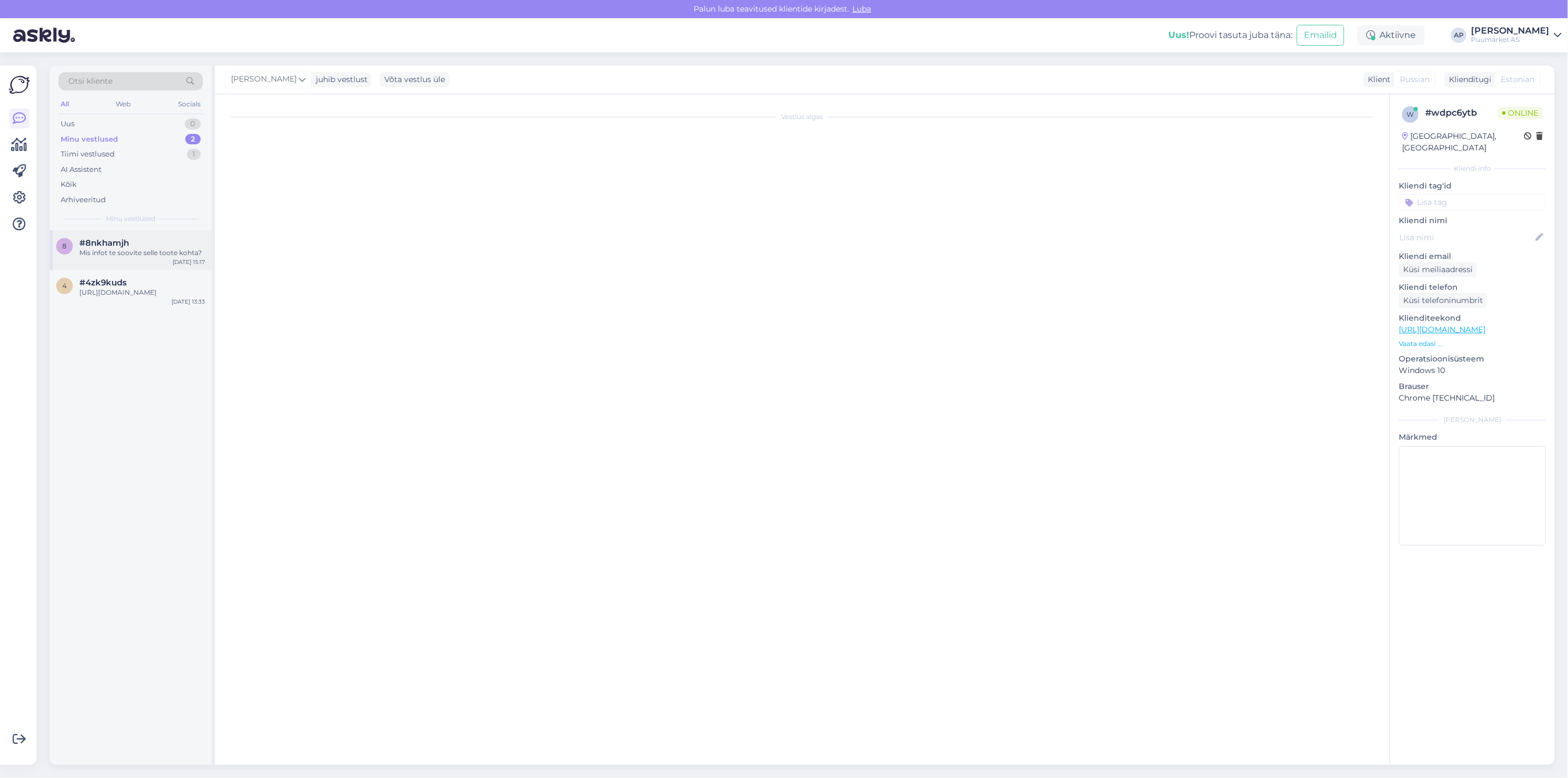
scroll to position [13, 0]
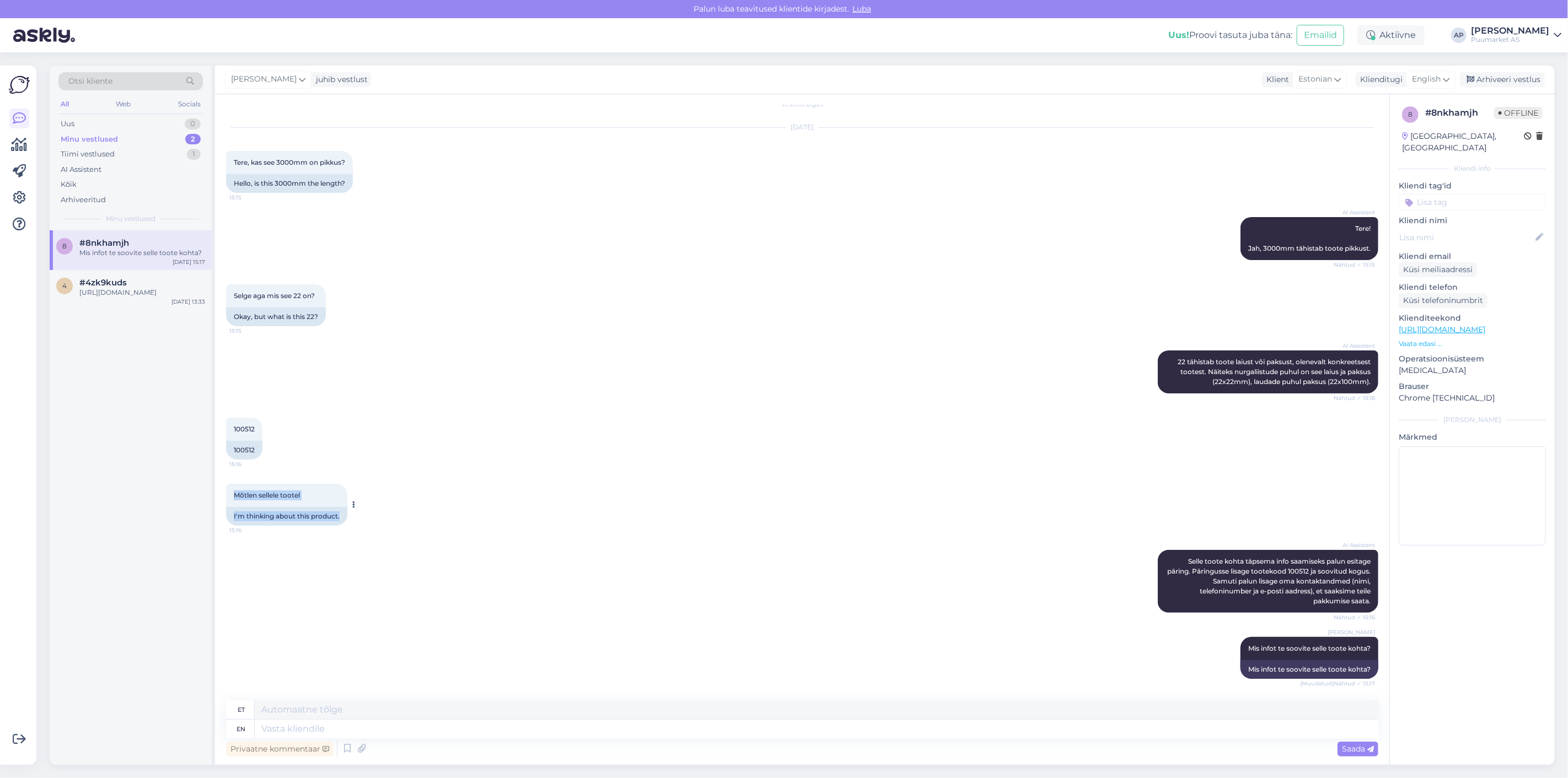
drag, startPoint x: 233, startPoint y: 492, endPoint x: 351, endPoint y: 483, distance: 118.3
click at [347, 484] on div "Mõtlen sellele tootel 15:16 I'm thinking about this product." at bounding box center [287, 505] width 121 height 42
click at [403, 461] on div "[DATE] 15:16 100512" at bounding box center [802, 439] width 1152 height 66
drag, startPoint x: 233, startPoint y: 427, endPoint x: 355, endPoint y: 434, distance: 122.2
click at [355, 434] on div "[DATE] 15:16 100512" at bounding box center [802, 439] width 1152 height 66
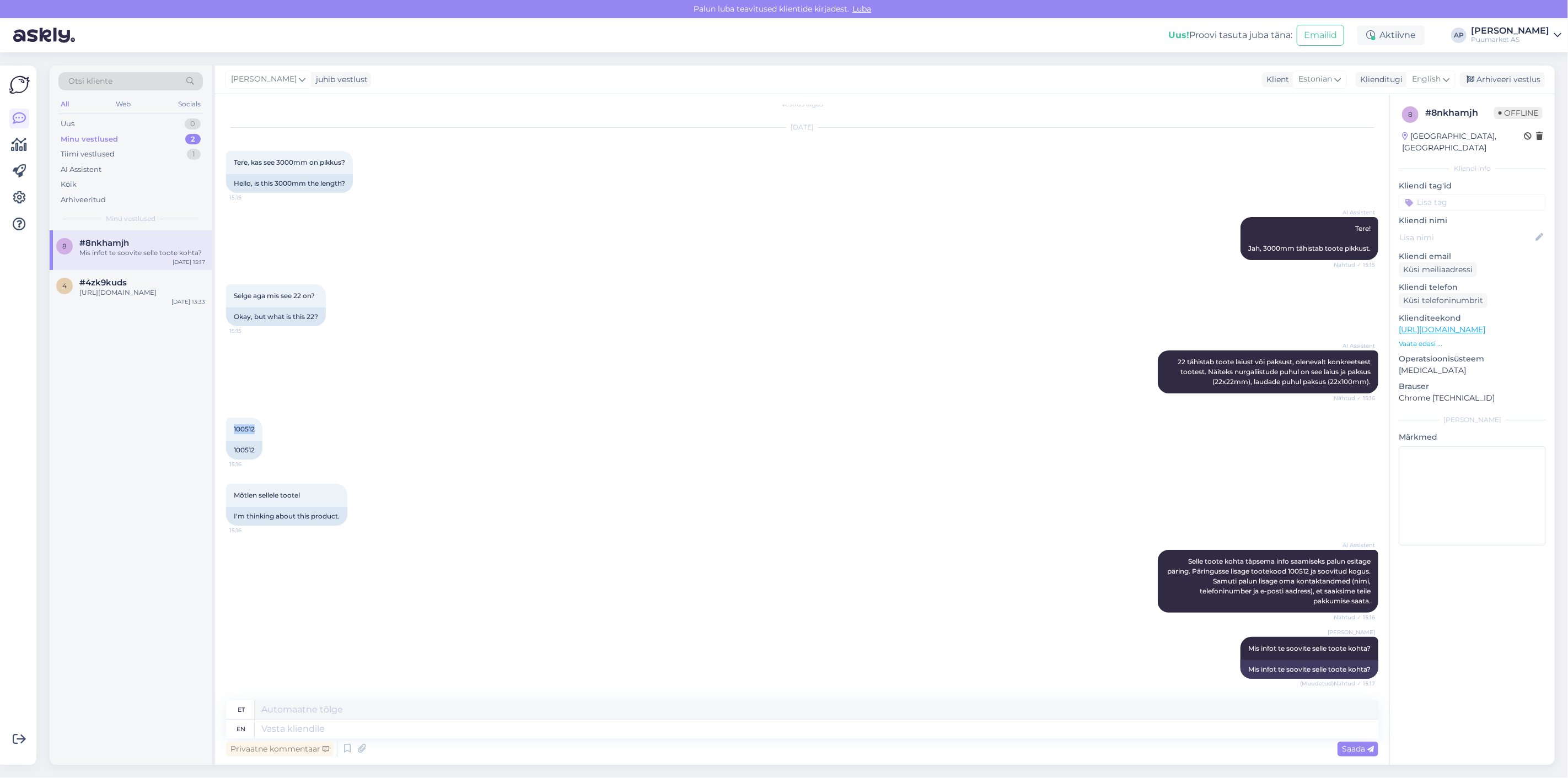
click at [355, 435] on div "[DATE] 15:16 100512" at bounding box center [802, 439] width 1152 height 66
drag, startPoint x: 233, startPoint y: 429, endPoint x: 295, endPoint y: 433, distance: 62.1
click at [295, 433] on div "[DATE] 15:16 100512" at bounding box center [802, 439] width 1152 height 66
click at [419, 433] on div "[DATE] 15:16 100512" at bounding box center [802, 439] width 1152 height 66
click at [1537, 78] on div "Arhiveeri vestlus" at bounding box center [1502, 79] width 85 height 15
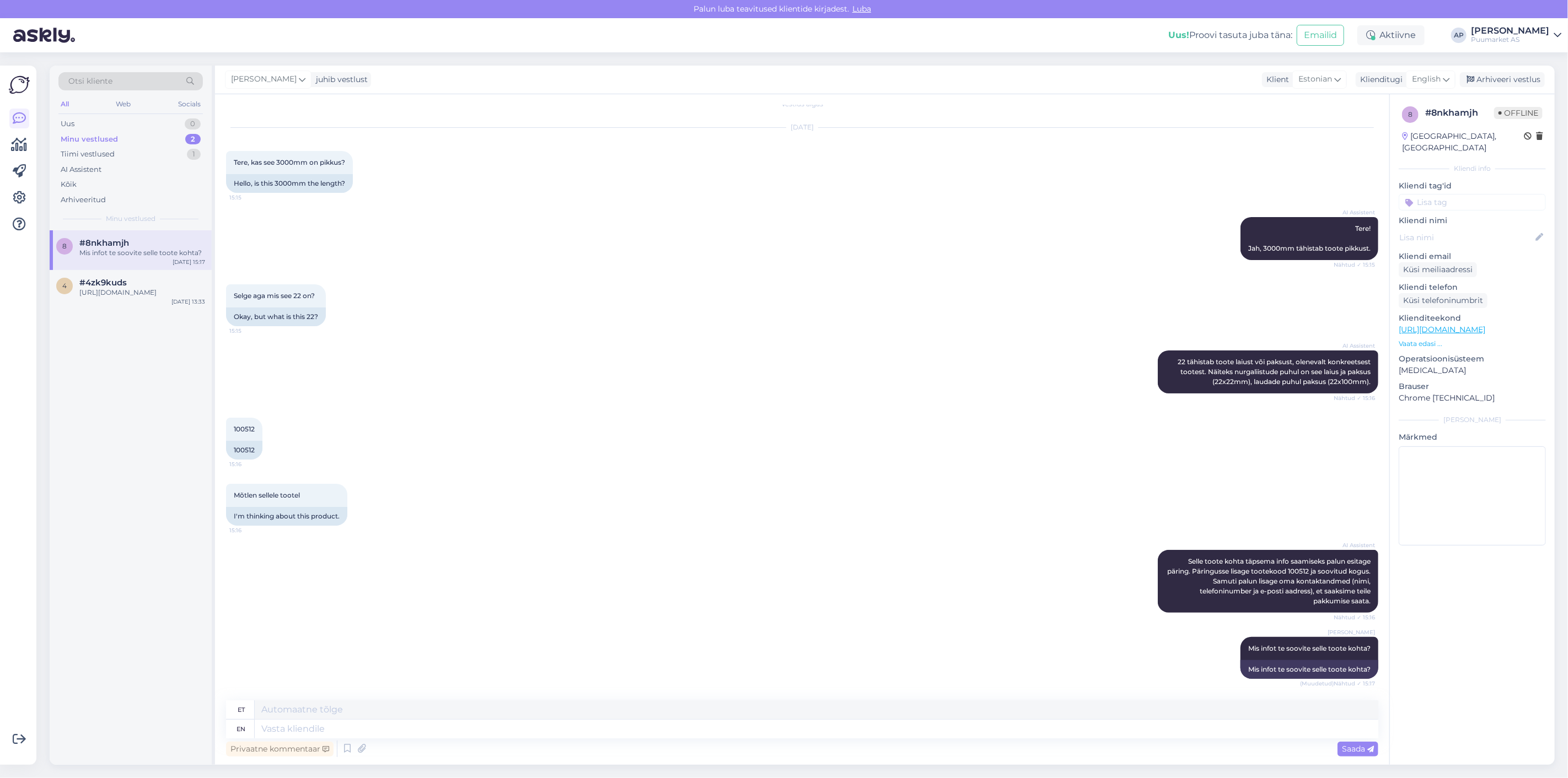
scroll to position [2, 0]
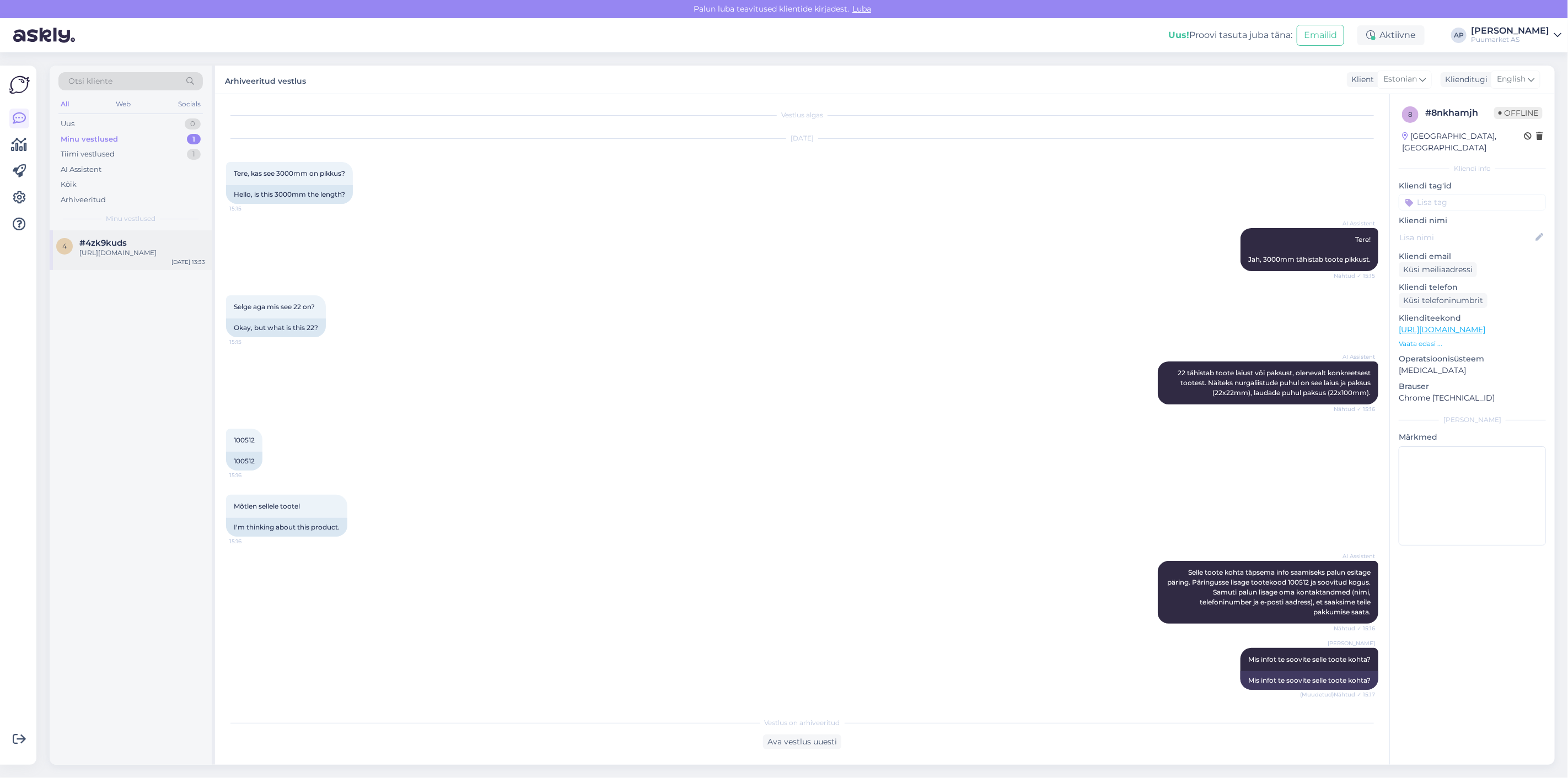
click at [98, 269] on div "4 #4zk9kuds [URL][DOMAIN_NAME] [DATE] 13:33" at bounding box center [131, 249] width 162 height 40
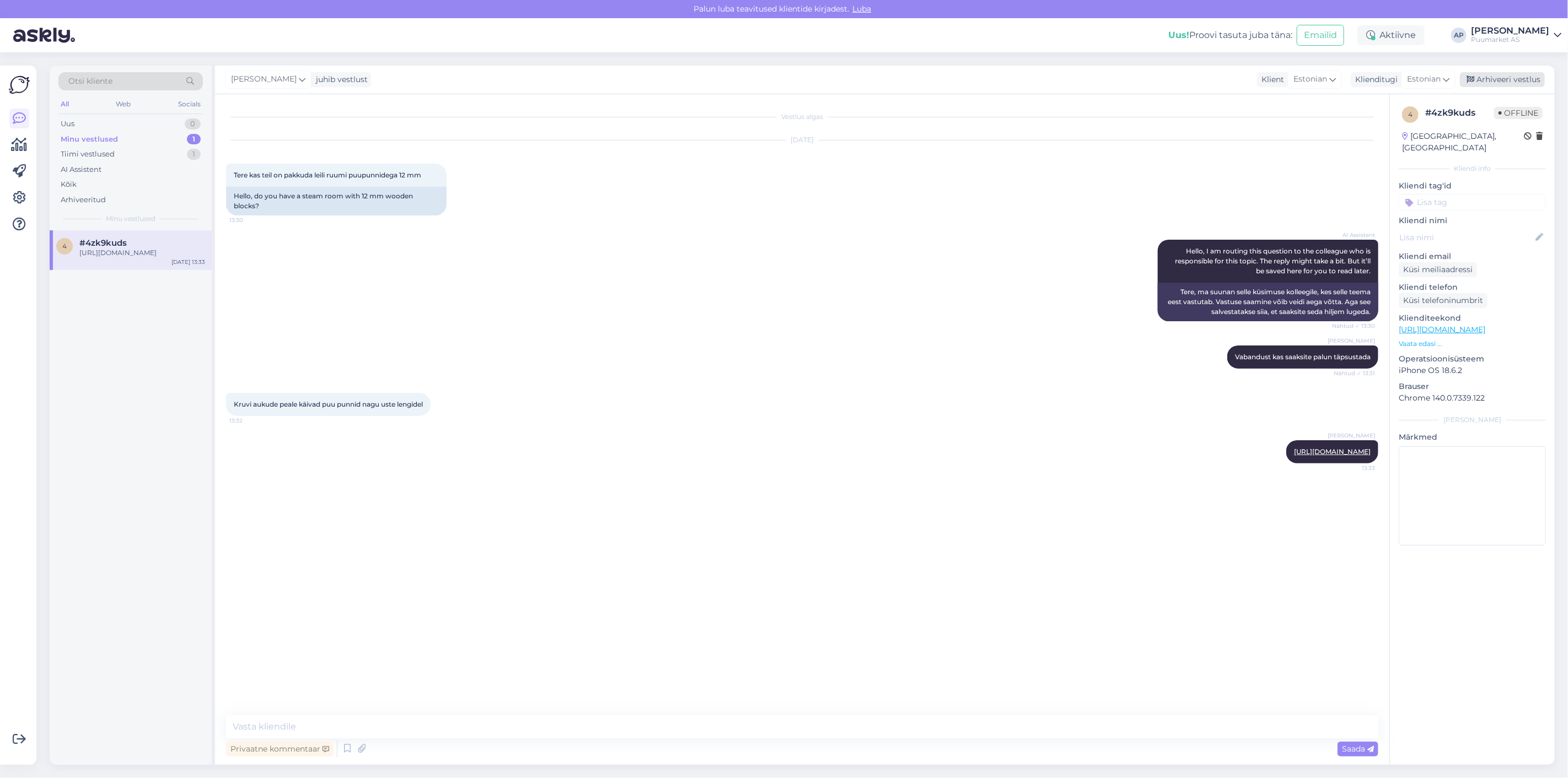
click at [1509, 74] on div "Arhiveeri vestlus" at bounding box center [1502, 79] width 85 height 15
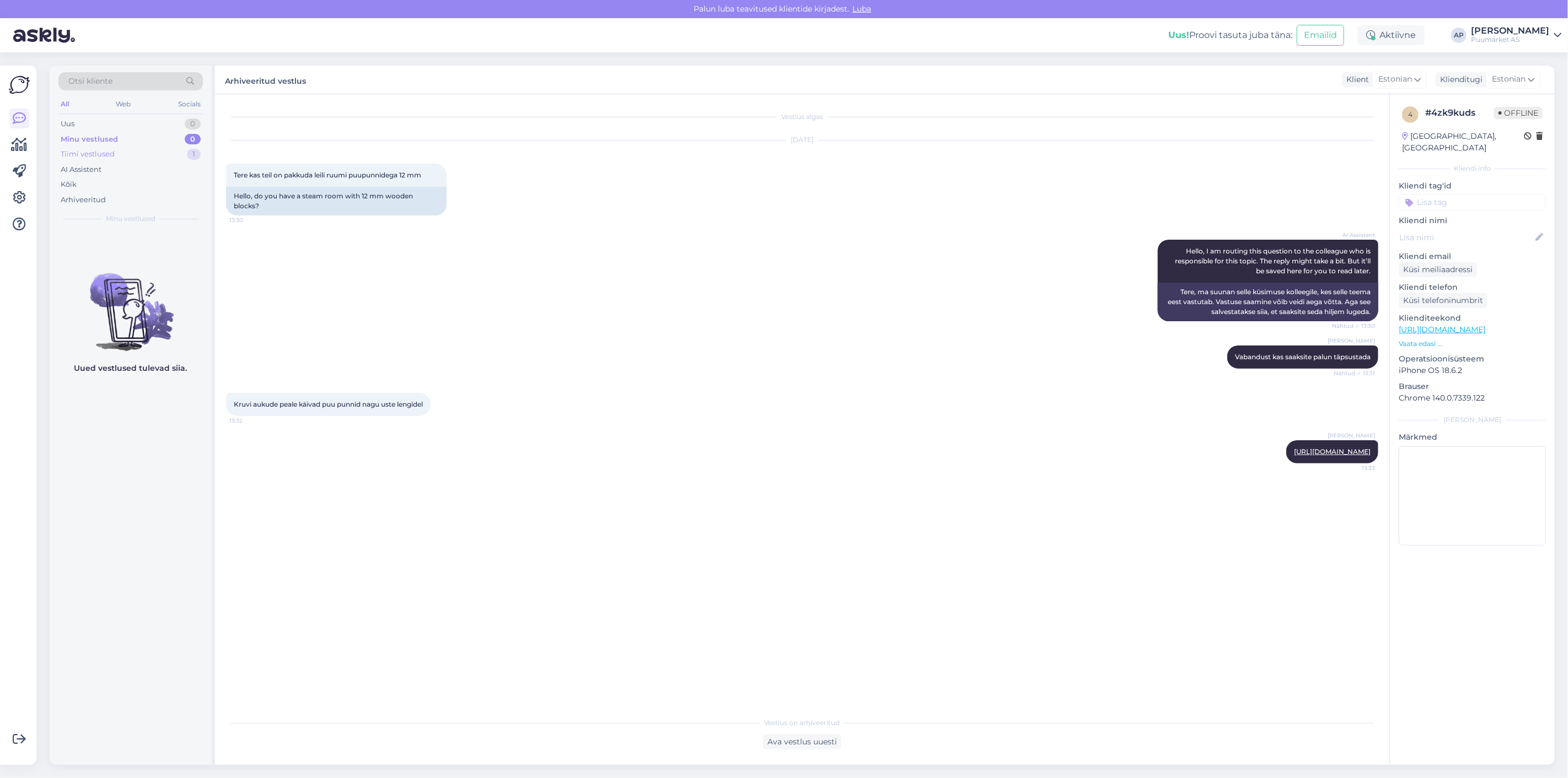
click at [85, 156] on div "Tiimi vestlused" at bounding box center [88, 154] width 54 height 11
click at [142, 260] on div "Kena päeva ja vabandused, et meil see süsteem hetkel nii segadusseajav on. :)" at bounding box center [142, 258] width 126 height 20
